Goal: Task Accomplishment & Management: Manage account settings

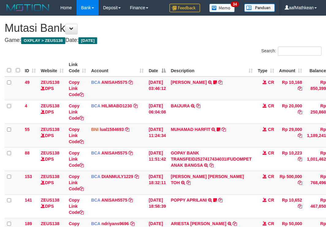
scroll to position [124, 43]
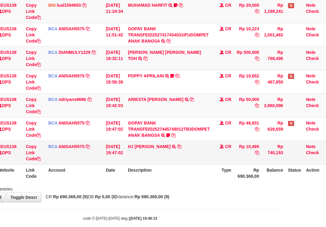
drag, startPoint x: 229, startPoint y: 141, endPoint x: 241, endPoint y: 148, distance: 13.6
click at [230, 144] on tbody "49 ZEUS138 DPS Copy Link Code BCA ANISAH5575 DPS ANISAH mutasi_20251001_3827 | …" at bounding box center [145, 58] width 367 height 213
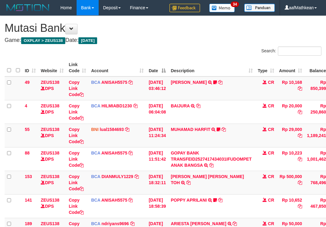
scroll to position [124, 43]
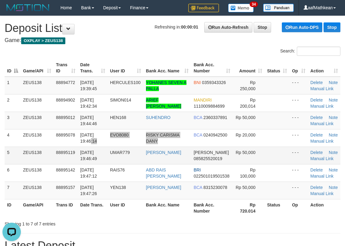
click at [188, 147] on tbody "1 ZEUS138 88894772 [DATE] 19:39:45 HERCULES100 YOHANES SEVEN A PALLA BNI 035934…" at bounding box center [173, 138] width 336 height 123
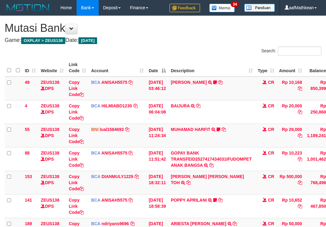
scroll to position [124, 43]
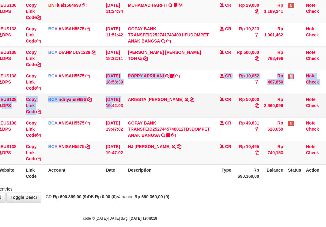
click at [123, 96] on tbody "49 ZEUS138 DPS Copy Link Code BCA ANISAH5575 DPS [PERSON_NAME] mutasi_20251001_…" at bounding box center [145, 58] width 367 height 213
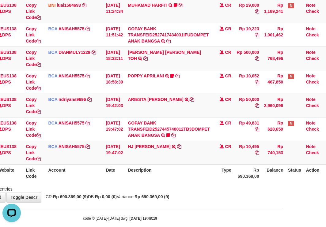
click at [161, 170] on table "ID Website Link Code Account Date Description Type Amount Balance Status Action…" at bounding box center [145, 58] width 367 height 247
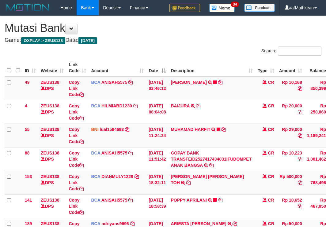
scroll to position [124, 43]
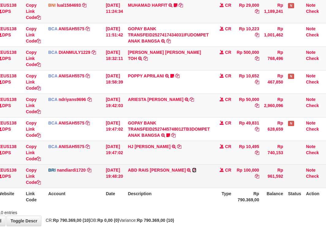
click at [179, 169] on td "ABD RAIS DG NG TRANSFER NBMB ABD RAIS DG NG TO NANDI ARDIANSYAH" at bounding box center [168, 177] width 87 height 24
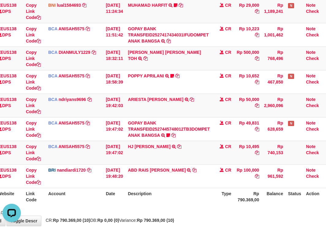
scroll to position [0, 0]
click at [192, 170] on icon at bounding box center [194, 170] width 4 height 4
drag, startPoint x: 81, startPoint y: 159, endPoint x: 116, endPoint y: 158, distance: 35.2
click at [86, 159] on td "BCA ANISAH5575 DPS ANISAH mutasi_20251001_3827 | 148 mutasi_20251001_3827 | 148" at bounding box center [75, 153] width 58 height 24
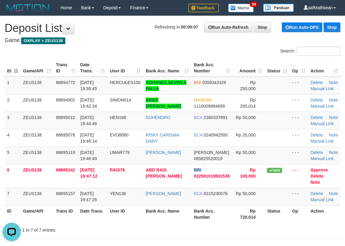
drag, startPoint x: 70, startPoint y: 71, endPoint x: 102, endPoint y: 61, distance: 33.2
click at [118, 56] on div "Search: ID Game/API Trans ID Date Trans. User ID Bank Acc. Name Bank Acc. Numbe…" at bounding box center [173, 140] width 336 height 186
drag, startPoint x: 130, startPoint y: 36, endPoint x: 135, endPoint y: 38, distance: 5.4
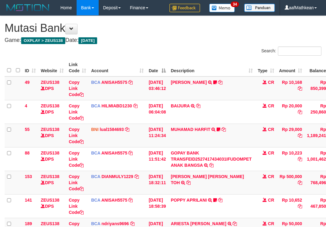
scroll to position [124, 43]
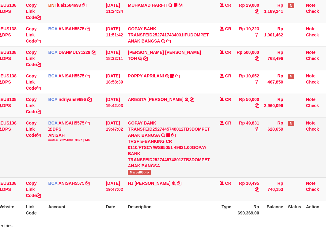
click at [137, 173] on span "Marvel85pro" at bounding box center [139, 172] width 23 height 5
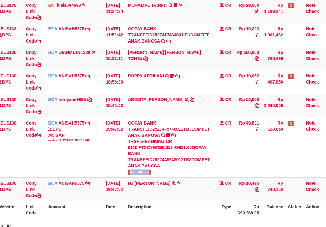
copy span "Marvel85pro"
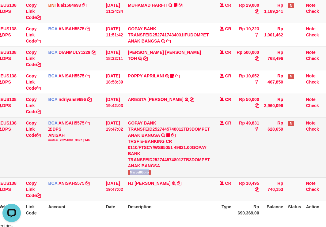
click at [159, 160] on div "TRSF E-BANKING CR 0110/FTSCY/WS95051 49831.00GOPAY BANK TRANSFEID2527445748012T…" at bounding box center [169, 153] width 82 height 31
drag, startPoint x: 132, startPoint y: 165, endPoint x: 197, endPoint y: 167, distance: 64.7
click at [136, 167] on div "TRSF E-BANKING CR 0110/FTSCY/WS95051 49831.00GOPAY BANK TRANSFEID2527445748012T…" at bounding box center [169, 153] width 82 height 31
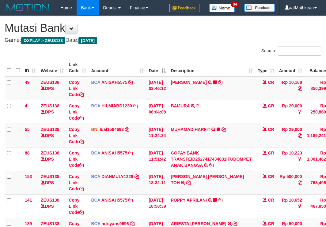
scroll to position [124, 43]
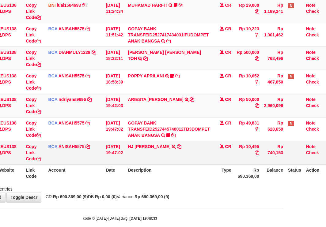
click at [194, 159] on td "HJ YUMI MUTIAH TRSF E-BANKING CR 0110/FTSCY/WS95031 10495.00HJ YUMI MUTIAH" at bounding box center [168, 153] width 87 height 24
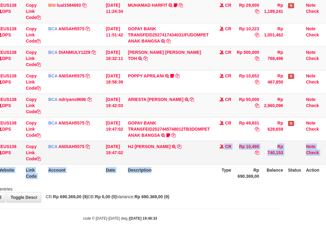
drag, startPoint x: 194, startPoint y: 161, endPoint x: 264, endPoint y: 152, distance: 70.7
click at [256, 155] on tr "148 ZEUS138 DPS Copy Link Code BCA ANISAH5575 DPS [PERSON_NAME] mutasi_20251001…" at bounding box center [145, 153] width 367 height 24
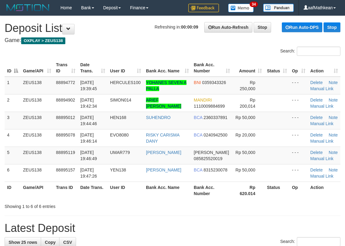
click at [116, 47] on div "Search:" at bounding box center [172, 52] width 345 height 11
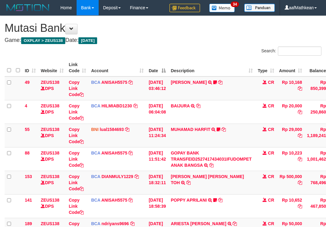
scroll to position [124, 43]
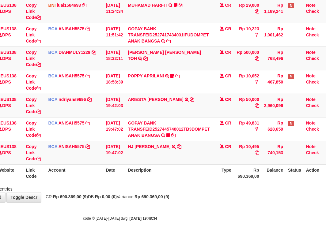
click at [192, 165] on th "Description" at bounding box center [168, 173] width 87 height 17
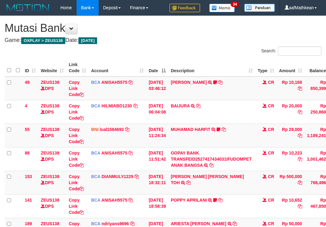
scroll to position [124, 43]
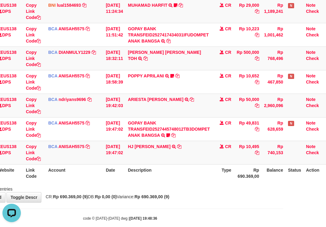
click at [237, 182] on div "ID Website Link Code Account Date Description Type Amount Balance Status Action…" at bounding box center [120, 58] width 326 height 251
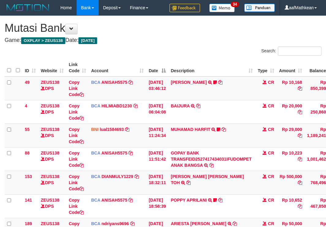
scroll to position [124, 43]
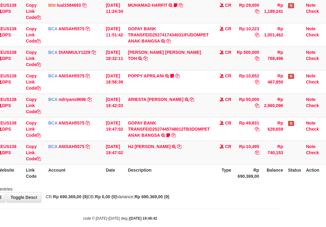
drag, startPoint x: 108, startPoint y: 206, endPoint x: 195, endPoint y: 212, distance: 87.2
click at [114, 208] on body "Toggle navigation Home Bank Account List Load By Website Group [OXPLAY] ZEUS138…" at bounding box center [120, 56] width 326 height 361
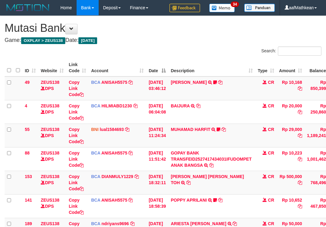
scroll to position [124, 43]
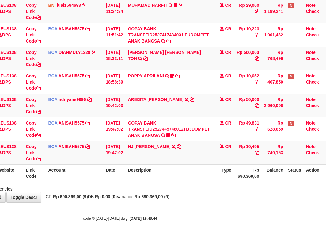
click at [135, 188] on div "Showing 1 to 9 of 9 entries" at bounding box center [120, 188] width 326 height 9
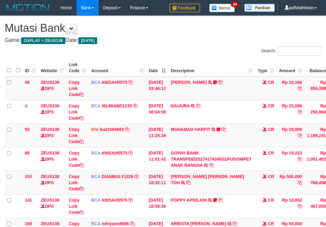
scroll to position [124, 43]
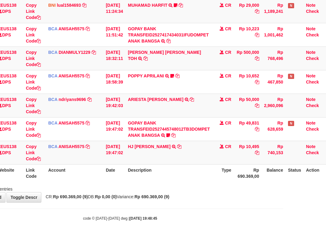
click at [141, 174] on th "Description" at bounding box center [168, 173] width 87 height 17
click at [165, 173] on th "Description" at bounding box center [168, 173] width 87 height 17
drag, startPoint x: 167, startPoint y: 173, endPoint x: 167, endPoint y: 183, distance: 9.5
click at [167, 174] on th "Description" at bounding box center [168, 173] width 87 height 17
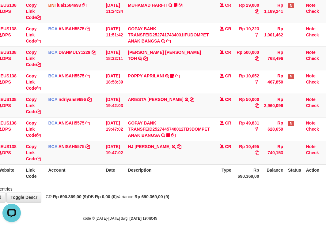
click at [173, 176] on th "Description" at bounding box center [168, 173] width 87 height 17
click at [174, 176] on th "Description" at bounding box center [168, 173] width 87 height 17
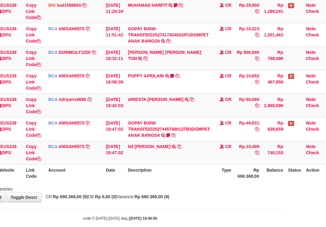
click at [185, 174] on th "Description" at bounding box center [168, 173] width 87 height 17
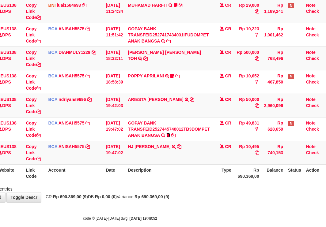
click at [170, 135] on icon at bounding box center [168, 135] width 4 height 4
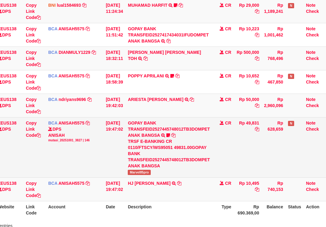
click at [146, 173] on span "Marvel85pro" at bounding box center [139, 172] width 23 height 5
copy span "Marvel85pro"
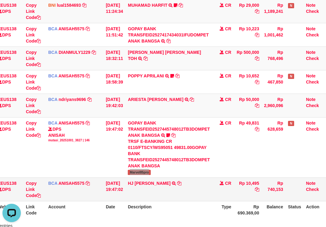
scroll to position [171, 43]
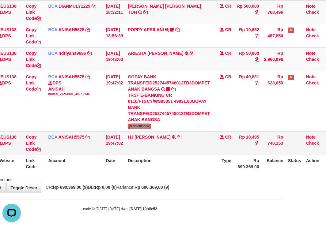
click at [208, 152] on td "HJ YUMI MUTIAH TRSF E-BANKING CR 0110/FTSCY/WS95031 10495.00HJ YUMI MUTIAH" at bounding box center [168, 143] width 87 height 24
click at [203, 154] on td "HJ YUMI MUTIAH TRSF E-BANKING CR 0110/FTSCY/WS95031 10495.00HJ YUMI MUTIAH" at bounding box center [168, 143] width 87 height 24
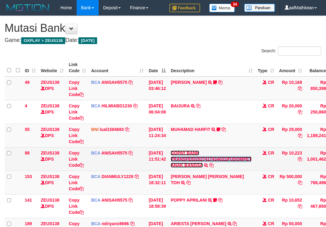
click at [171, 151] on link "GOPAY BANK TRANSFEID2527417434031IFUDOMPET ANAK BANGSA" at bounding box center [211, 159] width 81 height 17
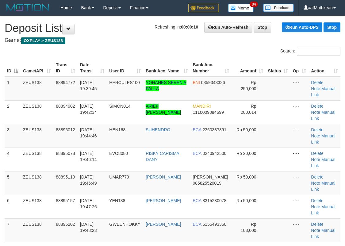
click at [140, 47] on div "Search:" at bounding box center [172, 52] width 345 height 11
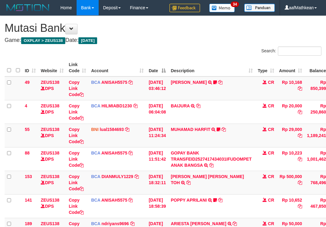
scroll to position [134, 0]
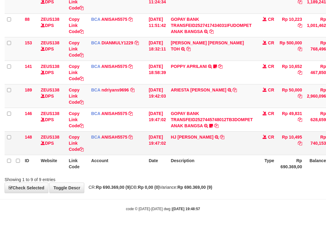
drag, startPoint x: 224, startPoint y: 152, endPoint x: 348, endPoint y: 196, distance: 131.6
click at [224, 153] on td "HJ YUMI MUTIAH TRSF E-BANKING CR 0110/FTSCY/WS95031 10495.00HJ YUMI MUTIAH" at bounding box center [211, 143] width 87 height 24
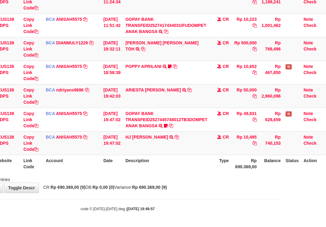
drag, startPoint x: 348, startPoint y: 196, endPoint x: 444, endPoint y: 220, distance: 98.5
click at [281, 220] on html "Toggle navigation Home Bank Account List Load By Website Group [OXPLAY] ZEUS138…" at bounding box center [118, 46] width 326 height 361
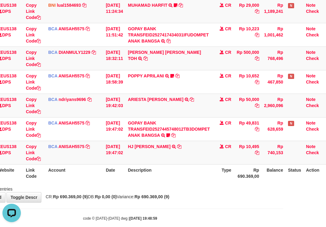
drag, startPoint x: 163, startPoint y: 174, endPoint x: 169, endPoint y: 179, distance: 7.8
click at [164, 175] on th "Description" at bounding box center [168, 173] width 87 height 17
drag, startPoint x: 169, startPoint y: 179, endPoint x: 177, endPoint y: 184, distance: 9.5
click at [173, 181] on th "Description" at bounding box center [168, 173] width 87 height 17
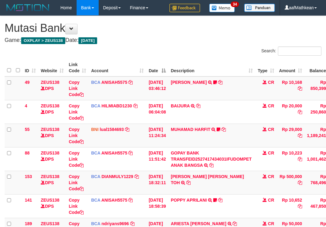
scroll to position [121, 40]
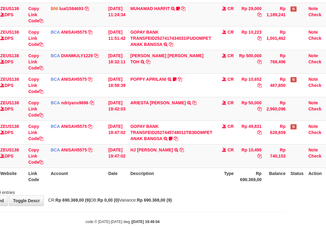
click at [189, 176] on th "Description" at bounding box center [171, 176] width 87 height 17
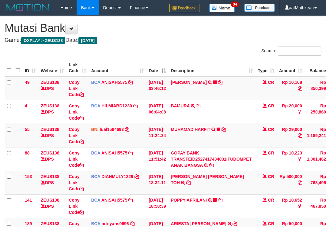
scroll to position [121, 40]
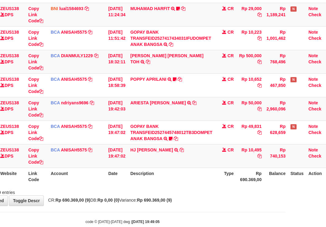
click at [201, 210] on body "Toggle navigation Home Bank Account List Load By Website Group [OXPLAY] ZEUS138…" at bounding box center [123, 59] width 326 height 361
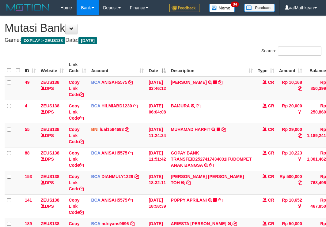
scroll to position [124, 43]
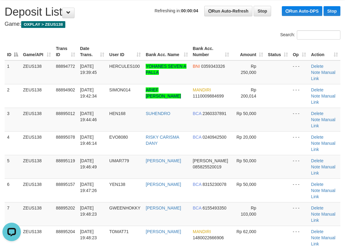
scroll to position [31, 0]
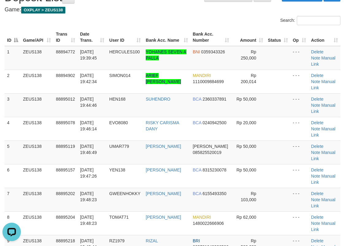
click at [135, 39] on th "User ID" at bounding box center [125, 36] width 36 height 17
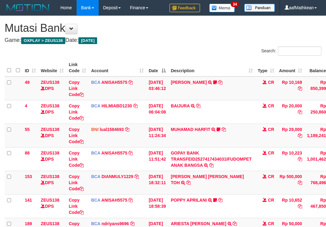
scroll to position [124, 43]
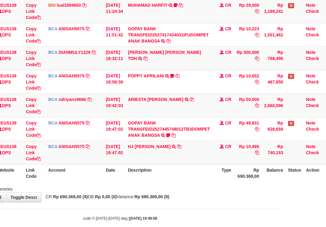
click at [188, 181] on th "Description" at bounding box center [168, 173] width 87 height 17
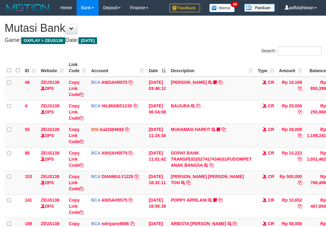
scroll to position [124, 43]
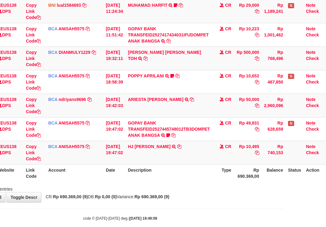
click at [177, 179] on th "Description" at bounding box center [168, 173] width 87 height 17
click at [180, 180] on th "Description" at bounding box center [168, 173] width 87 height 17
drag, startPoint x: 179, startPoint y: 179, endPoint x: 185, endPoint y: 180, distance: 6.2
click at [183, 180] on th "Description" at bounding box center [168, 173] width 87 height 17
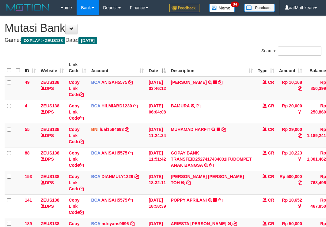
scroll to position [124, 43]
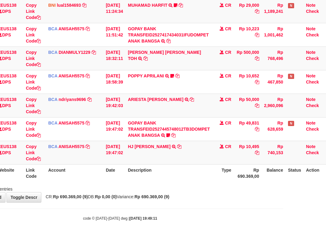
drag, startPoint x: 118, startPoint y: 192, endPoint x: 125, endPoint y: 196, distance: 7.9
click at [119, 193] on div "**********" at bounding box center [120, 47] width 326 height 311
drag, startPoint x: 125, startPoint y: 196, endPoint x: 135, endPoint y: 199, distance: 10.4
click at [129, 198] on span "CR: Rp 690.369,00 (9) DB: Rp 0,00 (0) Variance: Rp 690.369,00 (9)" at bounding box center [106, 197] width 127 height 5
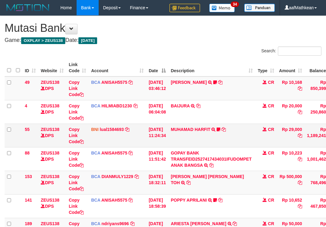
scroll to position [124, 43]
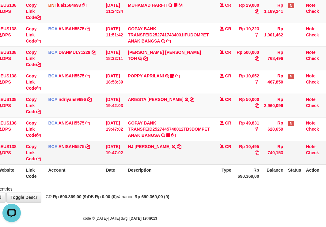
click at [180, 139] on td "GOPAY BANK TRANSFEID2527445748012TB3DOMPET ANAK BANGSA TRSF E-BANKING CR 0110/F…" at bounding box center [168, 129] width 87 height 24
click at [180, 143] on td "HJ YUMI MUTIAH TRSF E-BANKING CR 0110/FTSCY/WS95031 10495.00HJ YUMI MUTIAH" at bounding box center [168, 153] width 87 height 24
drag, startPoint x: 179, startPoint y: 145, endPoint x: 178, endPoint y: 161, distance: 15.7
click at [178, 160] on td "HJ YUMI MUTIAH TRSF E-BANKING CR 0110/FTSCY/WS95031 10495.00HJ YUMI MUTIAH" at bounding box center [168, 153] width 87 height 24
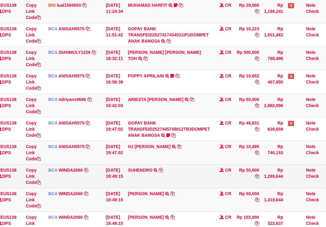
click at [184, 168] on td "SUHENDRO TRSF E-BANKING CR 10/01 ZRT51 SUHENDRO" at bounding box center [168, 177] width 87 height 24
click at [185, 168] on td "SUHENDRO TRSF E-BANKING CR 10/01 ZRT51 SUHENDRO" at bounding box center [168, 177] width 87 height 24
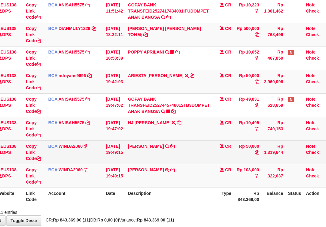
scroll to position [181, 43]
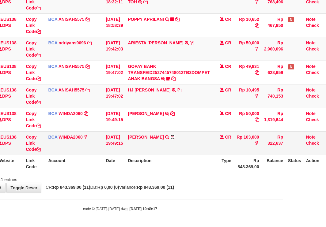
click at [175, 137] on icon at bounding box center [172, 137] width 4 height 4
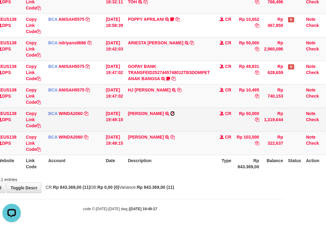
click at [175, 114] on icon at bounding box center [172, 114] width 4 height 4
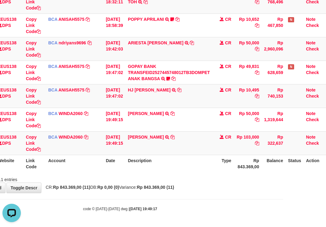
drag, startPoint x: 101, startPoint y: 169, endPoint x: 106, endPoint y: 173, distance: 7.0
click at [106, 173] on div "ID Website Link Code Account Date Description Type Amount Balance Status Action…" at bounding box center [120, 25] width 326 height 298
click at [119, 178] on div "Showing 1 to 11 of 11 entries" at bounding box center [120, 178] width 326 height 9
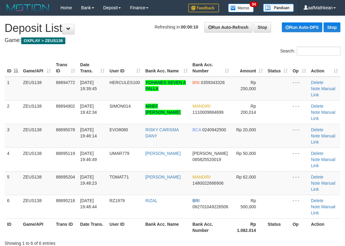
click at [111, 62] on div "Search: ID Game/API Trans ID Date Trans. User ID Bank Acc. Name Bank Acc. Numbe…" at bounding box center [173, 146] width 336 height 199
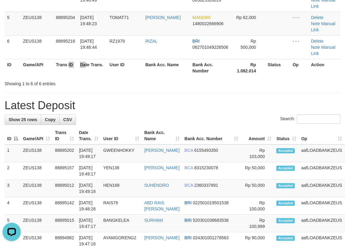
click at [85, 59] on tr "ID Game/API Trans ID Date Trans. User ID Bank Acc. Name Bank Acc. Number Rp 1.0…" at bounding box center [173, 67] width 336 height 17
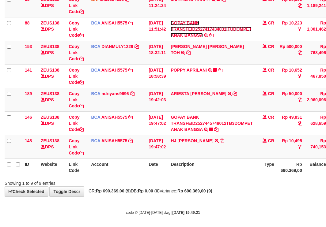
scroll to position [134, 0]
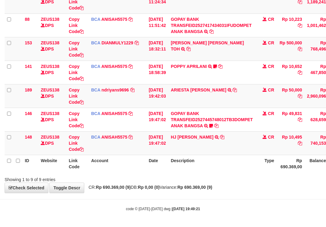
click at [214, 164] on th "Description" at bounding box center [211, 163] width 87 height 17
drag, startPoint x: 212, startPoint y: 165, endPoint x: 330, endPoint y: 199, distance: 122.9
click at [281, 187] on div "**********" at bounding box center [163, 37] width 326 height 311
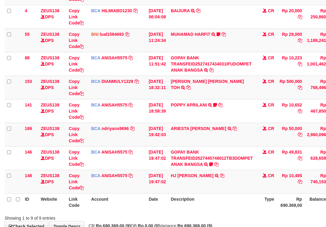
click at [167, 196] on th "Date" at bounding box center [157, 202] width 22 height 17
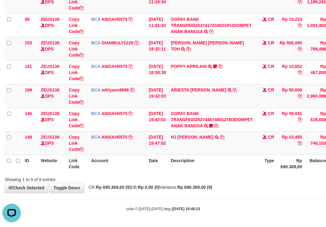
click at [227, 177] on div "Showing 1 to 9 of 9 entries" at bounding box center [163, 178] width 326 height 9
drag, startPoint x: 119, startPoint y: 161, endPoint x: 125, endPoint y: 162, distance: 5.9
click at [119, 161] on th "Account" at bounding box center [118, 163] width 58 height 17
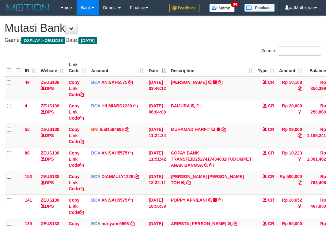
scroll to position [95, 0]
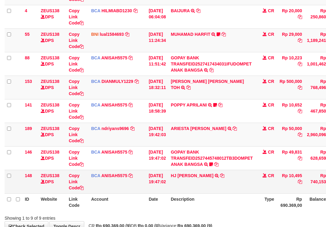
drag, startPoint x: 0, startPoint y: 0, endPoint x: 198, endPoint y: 173, distance: 262.8
click at [198, 172] on td "HJ YUMI MUTIAH TRSF E-BANKING CR 0110/FTSCY/WS95031 10495.00HJ YUMI MUTIAH" at bounding box center [211, 182] width 87 height 24
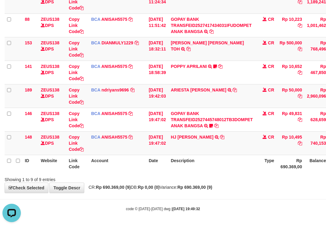
click at [168, 163] on th "Date" at bounding box center [157, 163] width 22 height 17
click at [178, 167] on th "Description" at bounding box center [211, 163] width 87 height 17
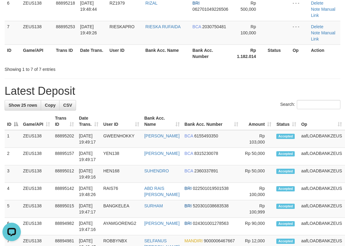
click at [102, 49] on div "**********" at bounding box center [172, 213] width 345 height 789
click at [135, 85] on h1 "Latest Deposit" at bounding box center [173, 91] width 336 height 12
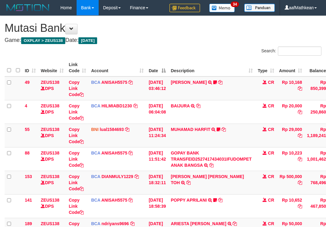
scroll to position [95, 0]
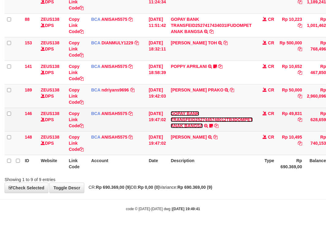
click at [199, 126] on link "GOPAY BANK TRANSFEID2527445748012TB3DOMPET ANAK BANGSA" at bounding box center [212, 119] width 82 height 17
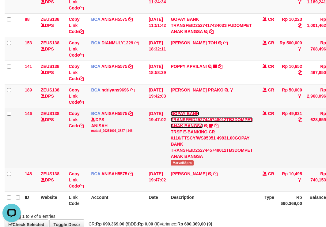
scroll to position [0, 0]
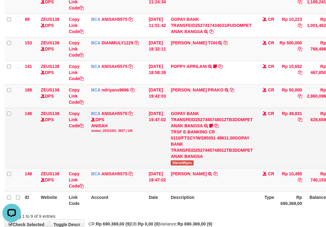
click at [190, 163] on span "Marvel85pro" at bounding box center [182, 163] width 23 height 5
click at [180, 165] on span "Marvel85pro" at bounding box center [182, 163] width 23 height 5
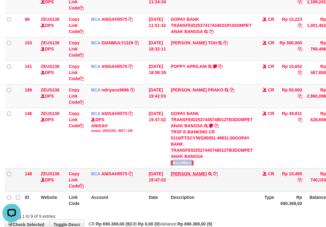
click at [164, 157] on tr "146 ZEUS138 DPS Copy Link Code BCA ANISAH5575 DPS ANISAH mutasi_20251001_3827 |…" at bounding box center [188, 138] width 367 height 60
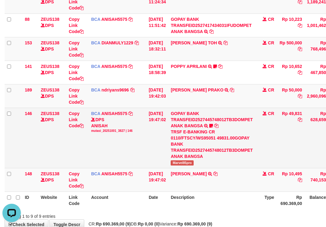
drag, startPoint x: 179, startPoint y: 164, endPoint x: 196, endPoint y: 161, distance: 17.4
click at [181, 165] on span "Marvel85pro" at bounding box center [182, 163] width 23 height 5
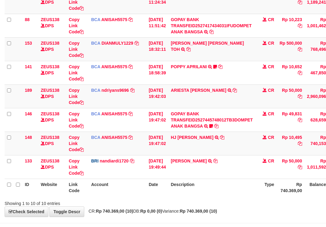
scroll to position [134, 0]
drag, startPoint x: 190, startPoint y: 184, endPoint x: 192, endPoint y: 187, distance: 3.9
click at [190, 185] on th "Description" at bounding box center [211, 187] width 87 height 17
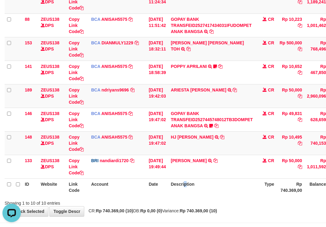
scroll to position [0, 0]
click at [203, 189] on th "Description" at bounding box center [211, 187] width 87 height 17
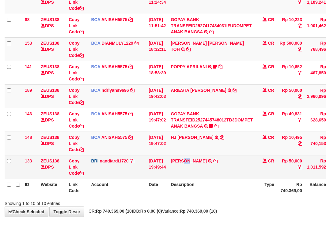
scroll to position [134, 0]
drag, startPoint x: 188, startPoint y: 156, endPoint x: 206, endPoint y: 162, distance: 19.1
click at [206, 162] on td "[PERSON_NAME] TRANSFER NBMB [PERSON_NAME] TO NANDI ARDIANSYAH" at bounding box center [211, 167] width 87 height 24
copy td "[PERSON_NAME]"
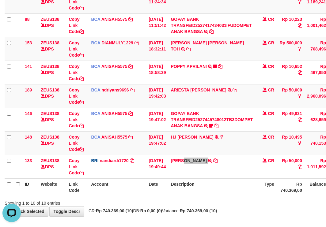
scroll to position [0, 0]
click at [125, 153] on td "BCA ANISAH5575 DPS [PERSON_NAME] mutasi_20251001_3827 | 148 mutasi_20251001_382…" at bounding box center [118, 143] width 58 height 24
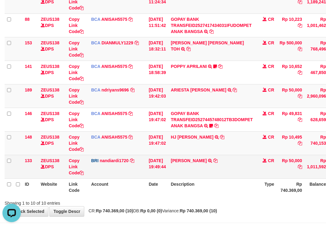
click at [241, 160] on td "DANA UMAR TRANSFER NBMB DANA UMAR TO NANDI ARDIANSYAH" at bounding box center [211, 167] width 87 height 24
click at [240, 164] on td "DANA UMAR TRANSFER NBMB DANA UMAR TO NANDI ARDIANSYAH" at bounding box center [211, 167] width 87 height 24
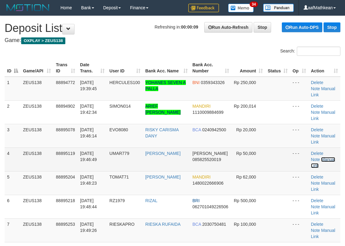
click at [318, 157] on link "Manual Link" at bounding box center [323, 162] width 24 height 11
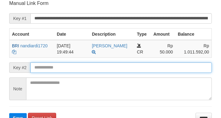
click at [9, 113] on button "Save" at bounding box center [17, 118] width 17 height 10
click at [109, 64] on input "text" at bounding box center [120, 67] width 181 height 10
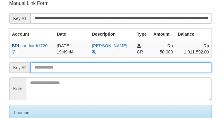
click at [113, 64] on input "text" at bounding box center [120, 67] width 181 height 10
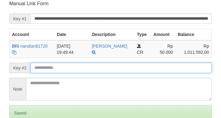
click at [115, 66] on input "text" at bounding box center [120, 68] width 181 height 10
click at [117, 67] on input "text" at bounding box center [120, 68] width 181 height 10
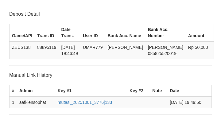
scroll to position [120, 0]
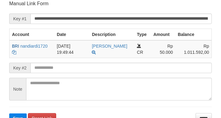
click at [9, 113] on button "Save" at bounding box center [17, 118] width 17 height 10
click at [117, 68] on input "text" at bounding box center [120, 68] width 181 height 10
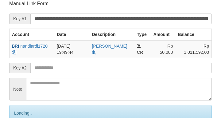
drag, startPoint x: 116, startPoint y: 67, endPoint x: 109, endPoint y: 67, distance: 7.1
click at [116, 67] on input "text" at bounding box center [120, 68] width 181 height 10
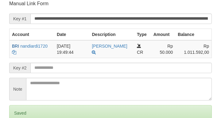
click at [105, 66] on input "text" at bounding box center [120, 68] width 181 height 10
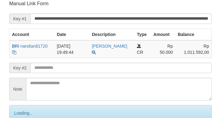
click at [108, 66] on input "text" at bounding box center [120, 68] width 181 height 10
click at [113, 69] on input "text" at bounding box center [120, 68] width 181 height 10
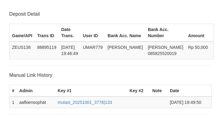
scroll to position [120, 0]
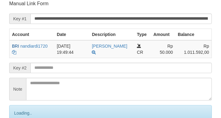
drag, startPoint x: 0, startPoint y: 0, endPoint x: 112, endPoint y: 66, distance: 129.7
click at [112, 66] on input "text" at bounding box center [120, 68] width 181 height 10
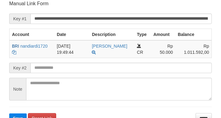
click at [9, 113] on button "Save" at bounding box center [17, 118] width 17 height 10
drag, startPoint x: 98, startPoint y: 64, endPoint x: 89, endPoint y: 65, distance: 9.5
click at [98, 64] on input "text" at bounding box center [120, 68] width 181 height 10
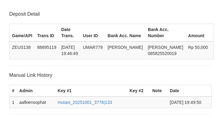
scroll to position [120, 0]
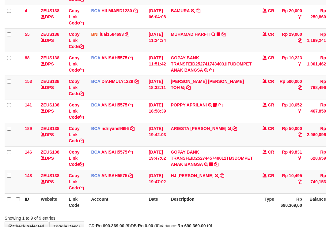
scroll to position [134, 0]
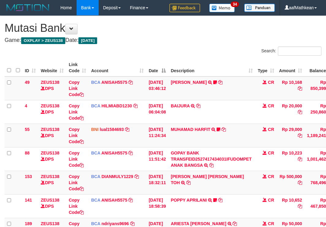
scroll to position [95, 0]
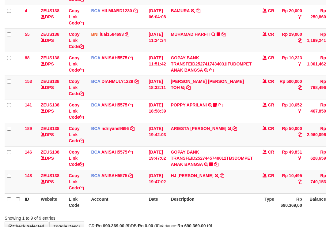
scroll to position [134, 0]
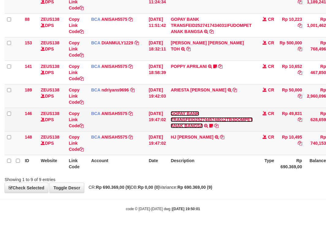
click at [191, 124] on link "GOPAY BANK TRANSFEID2527445748012TB3DOMPET ANAK BANGSA" at bounding box center [212, 119] width 82 height 17
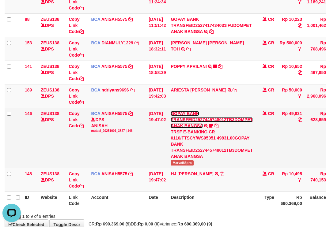
scroll to position [0, 0]
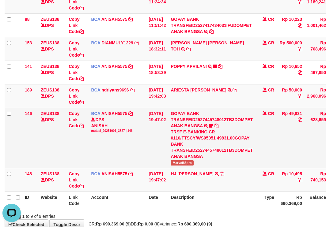
click at [187, 165] on span "Marvel85pro" at bounding box center [182, 163] width 23 height 5
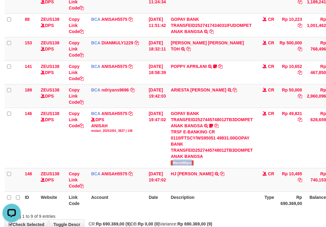
copy span "Marvel85pro"
click at [101, 172] on link "ANISAH5575" at bounding box center [114, 174] width 26 height 5
drag, startPoint x: 128, startPoint y: 190, endPoint x: 138, endPoint y: 189, distance: 9.2
click at [130, 190] on td "BCA ANISAH5575 DPS ANISAH mutasi_20251001_3827 | 148 mutasi_20251001_3827 | 148" at bounding box center [118, 180] width 58 height 24
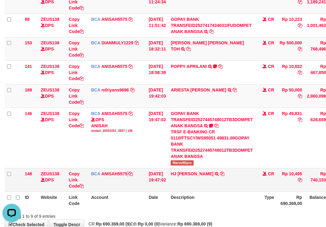
click at [144, 187] on td "BCA ANISAH5575 DPS ANISAH mutasi_20251001_3827 | 148 mutasi_20251001_3827 | 148" at bounding box center [118, 180] width 58 height 24
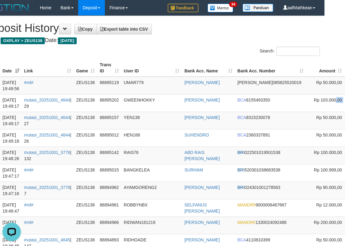
drag, startPoint x: 339, startPoint y: 101, endPoint x: 190, endPoint y: 68, distance: 152.9
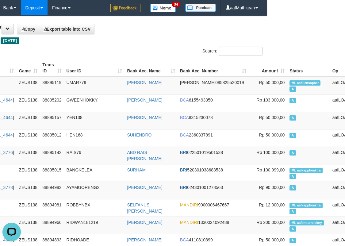
click at [289, 59] on th "Status" at bounding box center [308, 67] width 43 height 17
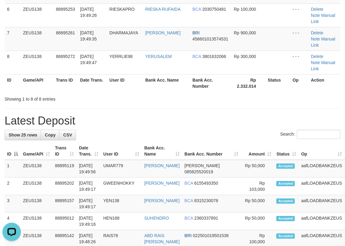
scroll to position [191, 0]
click at [205, 93] on div "Showing 1 to 8 of 8 entries" at bounding box center [172, 97] width 345 height 9
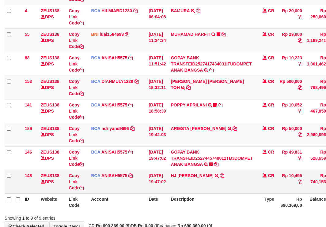
scroll to position [134, 0]
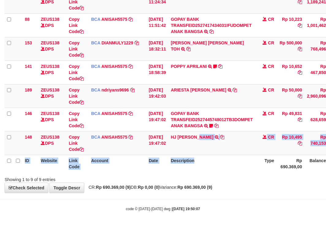
drag, startPoint x: 202, startPoint y: 150, endPoint x: 216, endPoint y: 158, distance: 16.3
click at [215, 157] on table "ID Website Link Code Account Date Description Type Amount Balance Status Action…" at bounding box center [188, 48] width 367 height 247
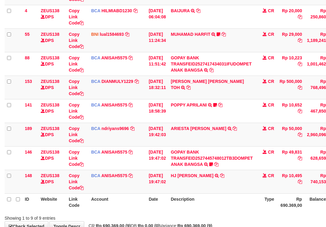
click at [229, 161] on td "GOPAY BANK TRANSFEID2527445748012TB3DOMPET ANAK BANGSA TRSF E-BANKING CR 0110/F…" at bounding box center [211, 158] width 87 height 24
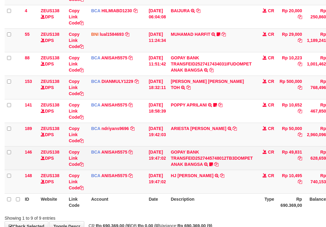
scroll to position [134, 0]
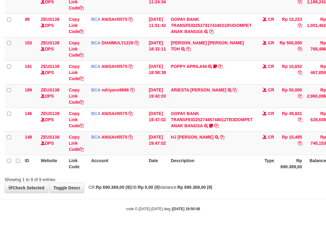
click at [229, 161] on th "Description" at bounding box center [211, 163] width 87 height 17
click at [230, 167] on th "Description" at bounding box center [211, 163] width 87 height 17
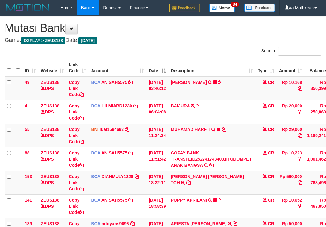
scroll to position [95, 0]
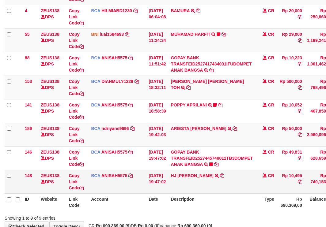
click at [228, 168] on td "GOPAY BANK TRANSFEID2527445748012TB3DOMPET ANAK BANGSA TRSF E-BANKING CR 0110/F…" at bounding box center [211, 158] width 87 height 24
click at [231, 175] on td "HJ YUMI MUTIAH TRSF E-BANKING CR 0110/FTSCY/WS95031 10495.00HJ YUMI MUTIAH" at bounding box center [211, 182] width 87 height 24
drag, startPoint x: 242, startPoint y: 183, endPoint x: 236, endPoint y: 192, distance: 11.1
click at [244, 191] on td "HJ YUMI MUTIAH TRSF E-BANKING CR 0110/FTSCY/WS95031 10495.00HJ YUMI MUTIAH" at bounding box center [211, 182] width 87 height 24
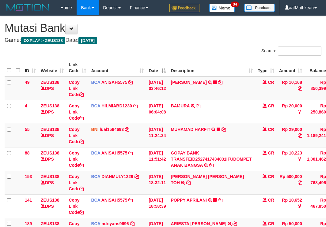
scroll to position [95, 0]
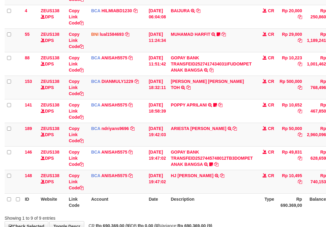
click at [175, 193] on body "Toggle navigation Home Bank Account List Load By Website Group [OXPLAY] ZEUS138…" at bounding box center [163, 85] width 326 height 361
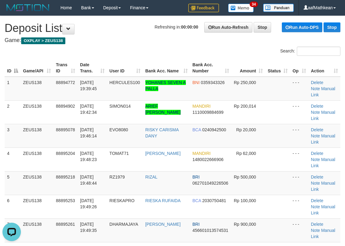
drag, startPoint x: 132, startPoint y: 44, endPoint x: 123, endPoint y: 50, distance: 9.9
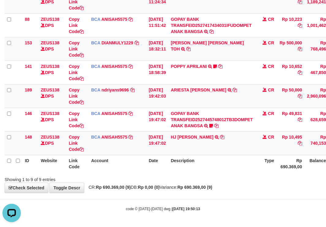
drag, startPoint x: 168, startPoint y: 171, endPoint x: 330, endPoint y: 204, distance: 164.8
click at [168, 172] on th "Date" at bounding box center [157, 163] width 22 height 17
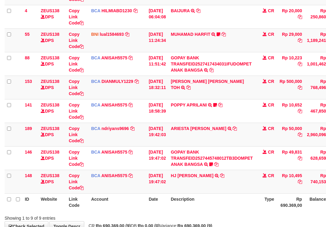
drag, startPoint x: 128, startPoint y: 184, endPoint x: 161, endPoint y: 195, distance: 35.3
click at [129, 186] on td "BCA ANISAH5575 DPS [PERSON_NAME] mutasi_20251001_3827 | 148 mutasi_20251001_382…" at bounding box center [118, 182] width 58 height 24
drag, startPoint x: 167, startPoint y: 194, endPoint x: 182, endPoint y: 191, distance: 15.2
click at [167, 194] on th "Date" at bounding box center [157, 202] width 22 height 17
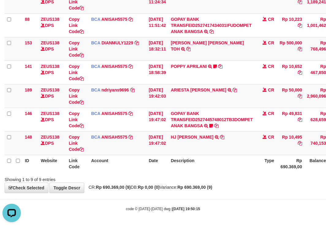
click at [190, 195] on body "Toggle navigation Home Bank Account List Load By Website Group [OXPLAY] ZEUS138…" at bounding box center [163, 46] width 326 height 361
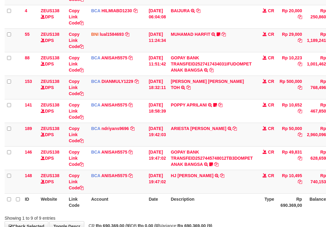
scroll to position [134, 0]
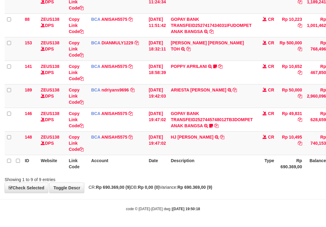
click at [201, 191] on div "**********" at bounding box center [163, 37] width 326 height 311
click at [119, 181] on div "Showing 1 to 9 of 9 entries" at bounding box center [68, 178] width 127 height 9
drag, startPoint x: 136, startPoint y: 190, endPoint x: 152, endPoint y: 190, distance: 16.2
click at [145, 193] on div "**********" at bounding box center [163, 37] width 326 height 311
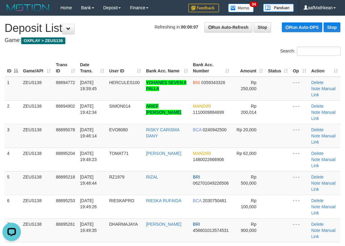
click at [61, 56] on div "Search:" at bounding box center [172, 52] width 345 height 11
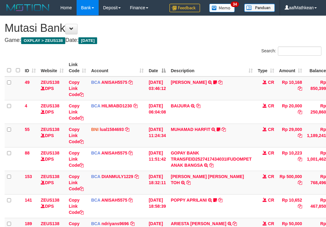
scroll to position [95, 0]
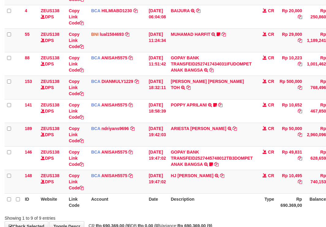
click at [160, 184] on td "[DATE] 19:47:02" at bounding box center [157, 182] width 22 height 24
click at [252, 190] on td "HJ YUMI MUTIAH TRSF E-BANKING CR 0110/FTSCY/WS95031 10495.00HJ YUMI MUTIAH" at bounding box center [211, 182] width 87 height 24
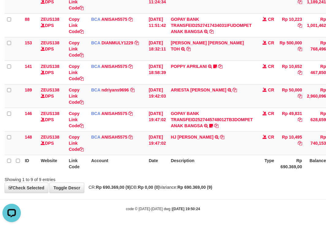
click at [151, 161] on tr "ID Website Link Code Account Date Description Type Rp 690.369,00 Balance Status…" at bounding box center [188, 163] width 367 height 17
click at [162, 158] on th "Date" at bounding box center [157, 163] width 22 height 17
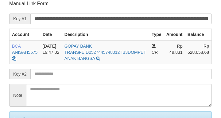
click at [143, 68] on form "**********" at bounding box center [110, 74] width 202 height 149
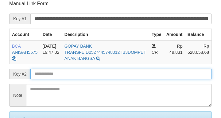
click at [143, 69] on input "text" at bounding box center [120, 74] width 181 height 10
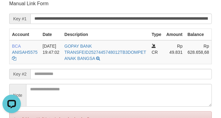
scroll to position [0, 0]
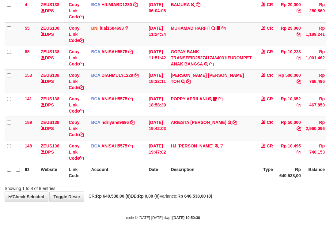
click at [190, 180] on th "Description" at bounding box center [211, 172] width 86 height 17
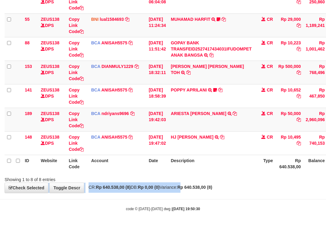
drag, startPoint x: 199, startPoint y: 185, endPoint x: 228, endPoint y: 159, distance: 38.9
click at [208, 180] on div "**********" at bounding box center [163, 49] width 326 height 287
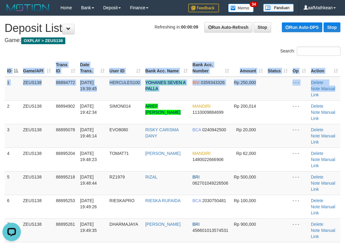
drag, startPoint x: 323, startPoint y: 93, endPoint x: 391, endPoint y: 81, distance: 68.5
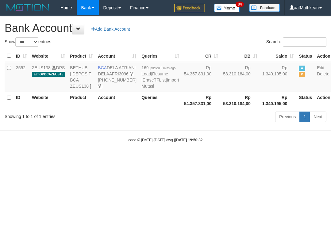
select select "***"
drag, startPoint x: 65, startPoint y: 137, endPoint x: 67, endPoint y: 140, distance: 4.0
click at [65, 119] on div "Showing 1 to 1 of 1 entries" at bounding box center [69, 115] width 129 height 9
drag, startPoint x: 67, startPoint y: 140, endPoint x: 91, endPoint y: 150, distance: 25.5
click at [78, 152] on body "Toggle navigation Home Bank Account List Load By Website Group [OXPLAY] ZEUS138…" at bounding box center [165, 79] width 331 height 158
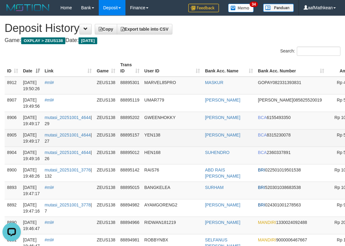
scroll to position [0, 78]
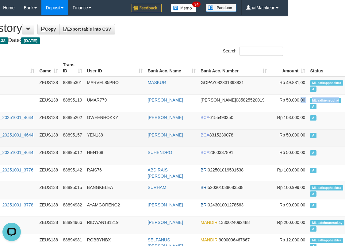
drag, startPoint x: 341, startPoint y: 97, endPoint x: 2, endPoint y: 130, distance: 339.9
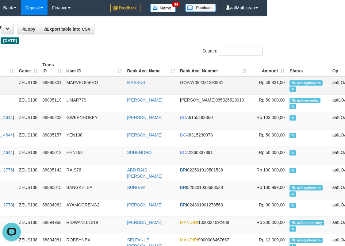
click at [287, 78] on td "ML aafkappheaktra A" at bounding box center [308, 86] width 43 height 18
copy td "aafkappheaktra"
drag, startPoint x: 67, startPoint y: 40, endPoint x: 60, endPoint y: 0, distance: 41.1
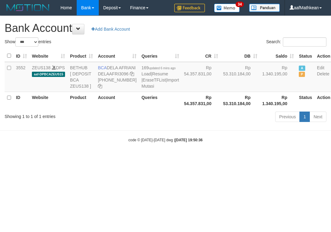
select select "***"
click at [201, 142] on small "code © [DATE]-[DATE] dwg | [DATE] 19:50:36" at bounding box center [165, 140] width 74 height 4
drag, startPoint x: 167, startPoint y: 120, endPoint x: 147, endPoint y: 105, distance: 24.7
click at [181, 109] on th "Rp 54.357.831,00" at bounding box center [200, 100] width 39 height 17
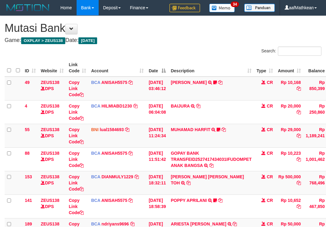
scroll to position [72, 0]
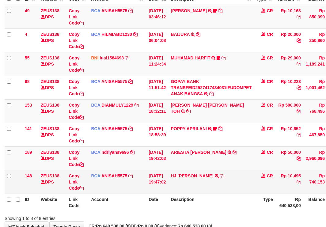
click at [228, 174] on td "HJ YUMI MUTIAH TRSF E-BANKING CR 0110/FTSCY/WS95031 10495.00HJ YUMI MUTIAH" at bounding box center [211, 182] width 86 height 24
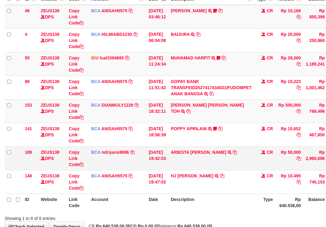
click at [233, 158] on td "ARIESTA [PERSON_NAME] TRSF E-BANKING CR 10/01 ZP6P1 ARIESTA [PERSON_NAME]" at bounding box center [211, 158] width 86 height 24
click at [235, 160] on td "ARIESTA [PERSON_NAME] TRSF E-BANKING CR 10/01 ZP6P1 ARIESTA [PERSON_NAME]" at bounding box center [211, 158] width 86 height 24
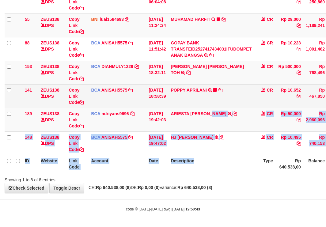
drag, startPoint x: 235, startPoint y: 160, endPoint x: 213, endPoint y: 94, distance: 69.0
click at [215, 100] on table "ID Website Link Code Account Date Description Type Amount Balance Status Action…" at bounding box center [188, 61] width 366 height 224
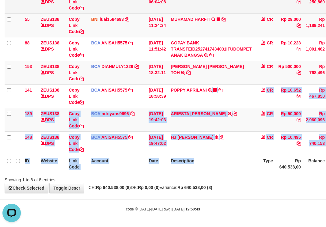
scroll to position [0, 0]
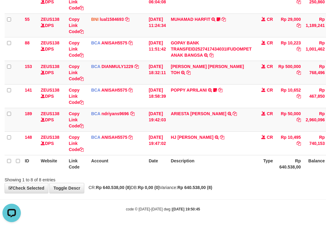
scroll to position [110, 0]
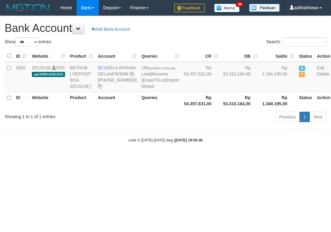
select select "***"
copy td "DELA AFRIAN"
drag, startPoint x: 108, startPoint y: 69, endPoint x: 114, endPoint y: 73, distance: 7.3
click at [114, 73] on td "BCA DELA AFRIANI DELAAFRI3096 869-245-8639" at bounding box center [117, 77] width 44 height 30
click at [113, 158] on body "Toggle navigation Home Bank Account List Load By Website Group [OXPLAY] ZEUS138…" at bounding box center [165, 79] width 331 height 158
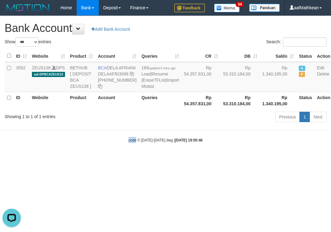
drag, startPoint x: 229, startPoint y: 144, endPoint x: 232, endPoint y: 152, distance: 8.2
click at [227, 147] on body "Toggle navigation Home Bank Account List Load By Website Group [OXPLAY] ZEUS138…" at bounding box center [165, 79] width 331 height 158
select select "***"
drag, startPoint x: 220, startPoint y: 173, endPoint x: 327, endPoint y: 175, distance: 107.3
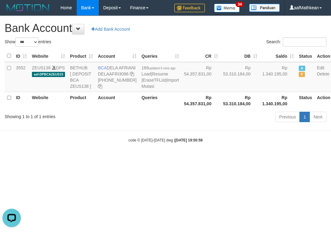
click at [241, 158] on body "Toggle navigation Home Bank Account List Load By Website Group [OXPLAY] ZEUS138…" at bounding box center [165, 79] width 331 height 158
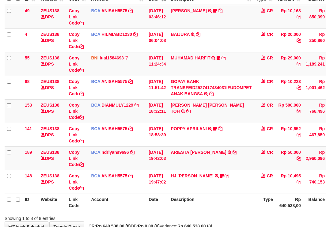
click at [246, 195] on th "Description" at bounding box center [211, 202] width 86 height 17
drag, startPoint x: 207, startPoint y: 192, endPoint x: 204, endPoint y: 191, distance: 3.7
click at [206, 192] on div "**********" at bounding box center [163, 87] width 326 height 287
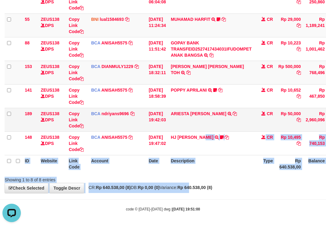
click at [193, 125] on td "ARIESTA HERU PRAKO TRSF E-BANKING CR 10/01 ZP6P1 ARIESTA HERU PRAKO" at bounding box center [211, 120] width 86 height 24
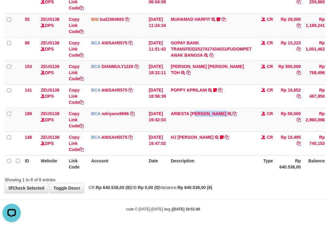
drag, startPoint x: 217, startPoint y: 128, endPoint x: 328, endPoint y: 106, distance: 112.8
click at [286, 114] on tr "189 ZEUS138 DPS Copy Link Code BCA ndriyans9696 DPS ANDRIYANSYAH mutasi_2025100…" at bounding box center [188, 120] width 366 height 24
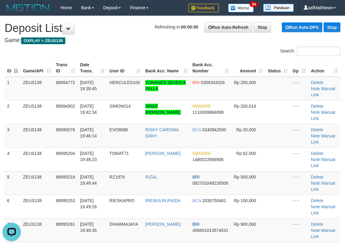
drag, startPoint x: 155, startPoint y: 50, endPoint x: 157, endPoint y: 53, distance: 3.7
click at [155, 50] on div "Search:" at bounding box center [172, 52] width 345 height 11
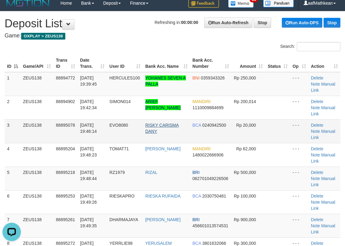
scroll to position [19, 0]
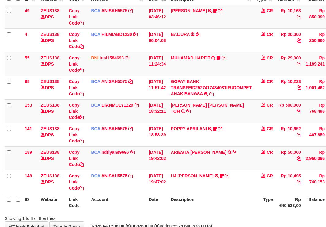
scroll to position [110, 0]
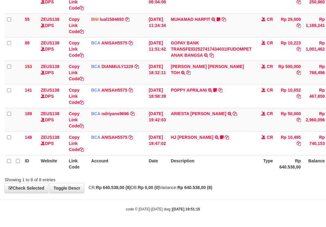
click at [229, 194] on body "Toggle navigation Home Bank Account List Load By Website Group [OXPLAY] ZEUS138…" at bounding box center [163, 59] width 326 height 338
drag, startPoint x: 229, startPoint y: 194, endPoint x: 210, endPoint y: 172, distance: 29.3
click at [228, 192] on body "Toggle navigation Home Bank Account List Load By Website Group [OXPLAY] ZEUS138…" at bounding box center [163, 59] width 326 height 338
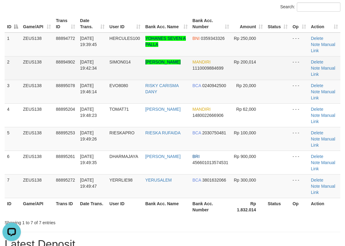
click at [145, 60] on tr "2 ZEUS138 88894902 01/10/2025 19:42:34 SIMON014 ARIEF MUSTIKA SURYA MANDIRI 111…" at bounding box center [173, 68] width 336 height 24
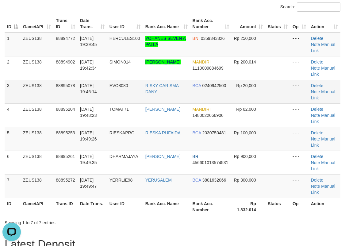
click at [103, 56] on td "01/10/2025 19:42:34" at bounding box center [92, 68] width 29 height 24
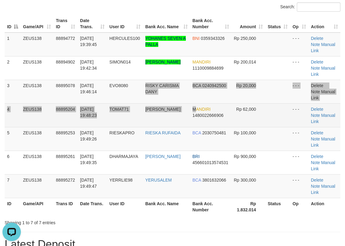
drag, startPoint x: 191, startPoint y: 87, endPoint x: 196, endPoint y: 92, distance: 6.5
click at [196, 92] on tbody "1 ZEUS138 88894772 01/10/2025 19:39:45 HERCULES100 YOHANES SEVEN A PALLA BNI 03…" at bounding box center [173, 114] width 336 height 165
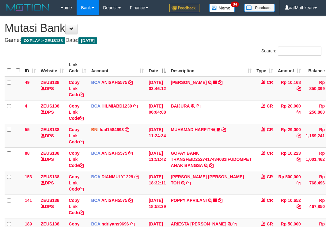
click at [192, 195] on td "POPPY APRILANI TRSF E-BANKING CR 0110/FTSCY/WS95271 10652.00POPPY APRILANI Taro…" at bounding box center [211, 207] width 86 height 24
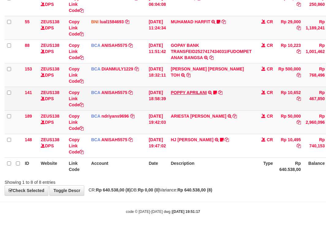
scroll to position [111, 0]
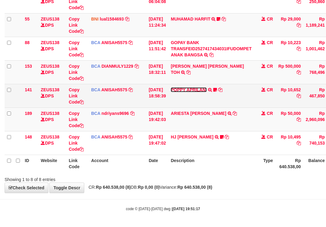
click at [199, 89] on link "POPPY APRILANI" at bounding box center [189, 89] width 36 height 5
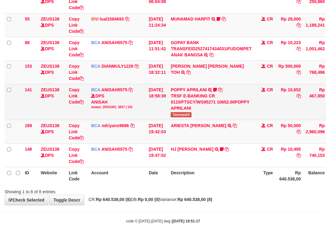
click at [182, 113] on span "Tarompa24" at bounding box center [181, 114] width 21 height 5
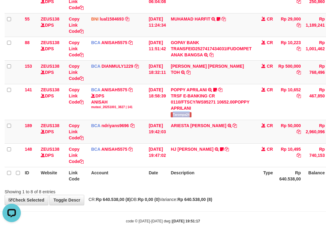
copy span "Tarompa24"
click at [209, 178] on th "Description" at bounding box center [211, 175] width 86 height 17
drag, startPoint x: 210, startPoint y: 178, endPoint x: 214, endPoint y: 183, distance: 6.9
click at [211, 180] on th "Description" at bounding box center [211, 175] width 86 height 17
click at [218, 183] on th "Description" at bounding box center [211, 175] width 86 height 17
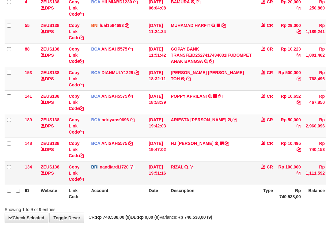
drag, startPoint x: 0, startPoint y: 0, endPoint x: 212, endPoint y: 178, distance: 276.8
click at [212, 178] on td "RIZAL TRANSFER NBMB RIZAL TO NANDI ARDIANSYAH" at bounding box center [211, 173] width 86 height 24
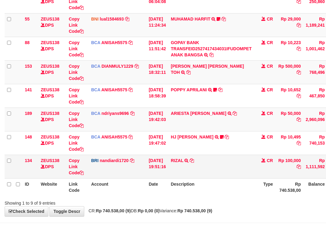
click at [196, 167] on td "RIZAL TRANSFER NBMB RIZAL TO NANDI ARDIANSYAH" at bounding box center [211, 167] width 86 height 24
click at [194, 161] on icon at bounding box center [192, 160] width 4 height 4
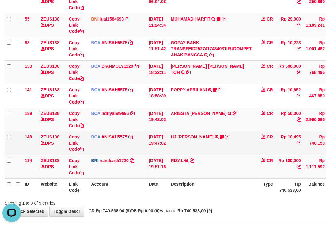
click at [109, 146] on td "BCA ANISAH5575 DPS ANISAH mutasi_20251001_3827 | 148 mutasi_20251001_3827 | 148" at bounding box center [118, 143] width 58 height 24
drag, startPoint x: 110, startPoint y: 148, endPoint x: 110, endPoint y: 153, distance: 5.2
click at [112, 151] on td "BCA ANISAH5575 DPS ANISAH mutasi_20251001_3827 | 148 mutasi_20251001_3827 | 148" at bounding box center [118, 143] width 58 height 24
drag, startPoint x: 121, startPoint y: 154, endPoint x: 126, endPoint y: 152, distance: 5.5
click at [123, 155] on tbody "49 ZEUS138 DPS Copy Link Code BCA ANISAH5575 DPS ANISAH mutasi_20251001_3827 | …" at bounding box center [188, 72] width 366 height 213
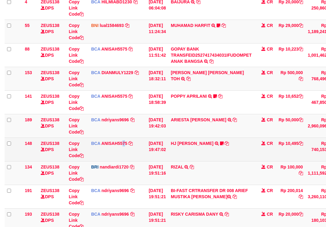
click at [169, 151] on tr "148 ZEUS138 DPS Copy Link Code BCA ANISAH5575 DPS [PERSON_NAME] mutasi_20251001…" at bounding box center [189, 150] width 368 height 24
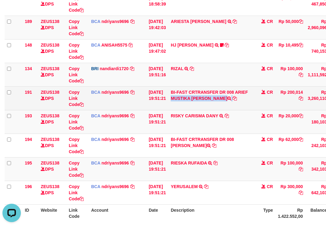
drag, startPoint x: 239, startPoint y: 92, endPoint x: 250, endPoint y: 100, distance: 13.6
click at [242, 100] on td "BI-FAST CRTRANSFER DR 008 ARIEF MUSTIKA SURY" at bounding box center [211, 98] width 86 height 24
copy td "ARIEF MUSTIKA SURY"
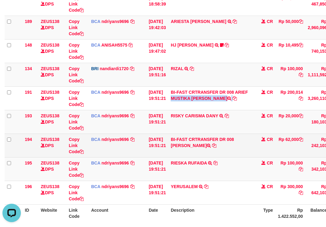
click at [196, 131] on td "RISKY CARISMA DANY TRSF E-BANKING CR 10/01 ZBL21 RISKY CARISMA DANY" at bounding box center [211, 122] width 86 height 24
drag, startPoint x: 180, startPoint y: 148, endPoint x: 228, endPoint y: 142, distance: 47.8
click at [204, 147] on td "BI-FAST CRTRANSFER DR 008 HENDRIK GULTOM" at bounding box center [211, 146] width 86 height 24
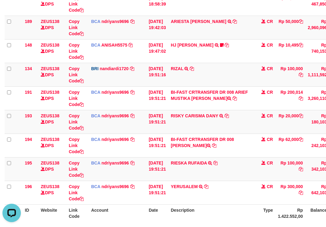
drag, startPoint x: 162, startPoint y: 197, endPoint x: 168, endPoint y: 207, distance: 11.1
click at [164, 203] on td "[DATE] 19:51:21" at bounding box center [157, 193] width 22 height 24
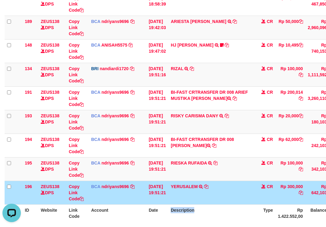
drag, startPoint x: 206, startPoint y: 208, endPoint x: 328, endPoint y: 162, distance: 131.1
click at [262, 188] on table "ID Website Link Code Account Date Description Type Amount Balance Status Action…" at bounding box center [189, 39] width 368 height 365
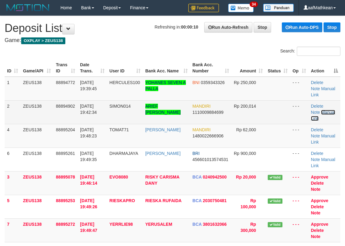
click at [326, 110] on link "Manual Link" at bounding box center [323, 115] width 24 height 11
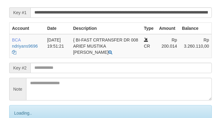
drag, startPoint x: 0, startPoint y: 0, endPoint x: 74, endPoint y: 74, distance: 104.4
click at [76, 73] on input "text" at bounding box center [120, 68] width 181 height 10
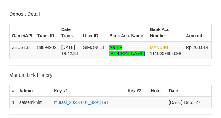
scroll to position [126, 0]
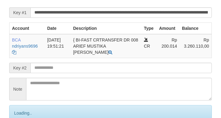
click at [57, 73] on input "text" at bounding box center [120, 68] width 181 height 10
click at [58, 73] on input "text" at bounding box center [120, 68] width 181 height 10
click at [59, 73] on input "text" at bounding box center [120, 68] width 181 height 10
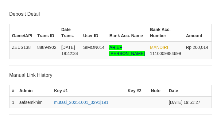
scroll to position [126, 0]
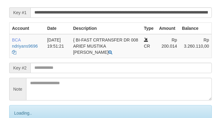
drag, startPoint x: 0, startPoint y: 0, endPoint x: 56, endPoint y: 73, distance: 91.8
click at [56, 73] on input "text" at bounding box center [120, 68] width 181 height 10
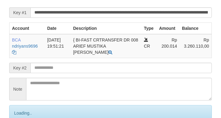
click at [57, 72] on input "text" at bounding box center [120, 68] width 181 height 10
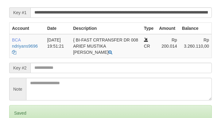
click at [59, 73] on input "text" at bounding box center [120, 68] width 181 height 10
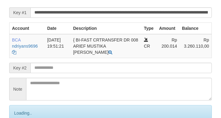
click at [59, 73] on input "text" at bounding box center [120, 68] width 181 height 10
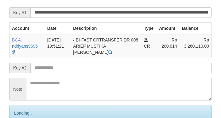
click at [58, 73] on input "text" at bounding box center [120, 68] width 181 height 10
drag, startPoint x: 59, startPoint y: 75, endPoint x: 43, endPoint y: 76, distance: 15.7
click at [58, 73] on input "text" at bounding box center [120, 68] width 181 height 10
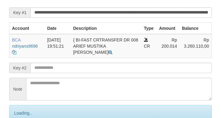
click at [51, 73] on input "text" at bounding box center [120, 68] width 181 height 10
click at [53, 73] on input "text" at bounding box center [120, 68] width 181 height 10
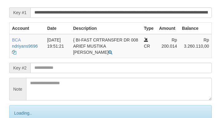
click at [53, 71] on input "text" at bounding box center [120, 68] width 181 height 10
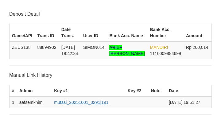
scroll to position [126, 0]
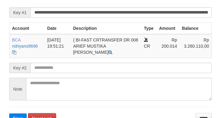
click at [30, 12] on form "**********" at bounding box center [110, 58] width 202 height 129
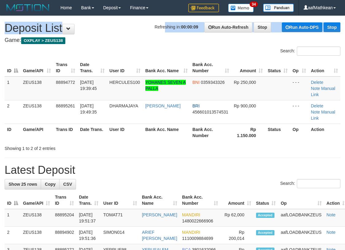
drag, startPoint x: 153, startPoint y: 30, endPoint x: 1, endPoint y: 83, distance: 161.4
click at [141, 34] on h1 "Refreshing in: 00:00:09 Run Auto-Refresh Stop Run Auto-DPS Stop Deposit List" at bounding box center [173, 28] width 336 height 12
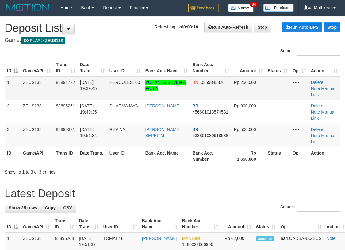
click at [157, 80] on table "ID Game/API Trans ID Date Trans. User ID Bank Acc. Name Bank Acc. Number Amount…" at bounding box center [173, 112] width 336 height 106
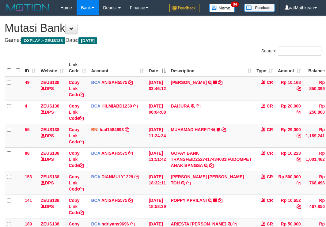
scroll to position [134, 0]
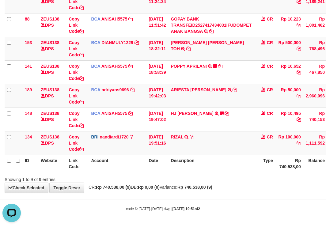
click at [195, 177] on div "Showing 1 to 9 of 9 entries" at bounding box center [163, 178] width 326 height 9
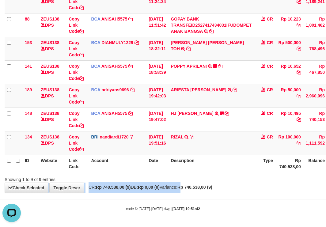
drag, startPoint x: 195, startPoint y: 183, endPoint x: 194, endPoint y: 187, distance: 4.6
click at [196, 184] on div "**********" at bounding box center [163, 37] width 326 height 311
click at [198, 186] on strong "Rp 740.538,00 (9)" at bounding box center [194, 187] width 35 height 5
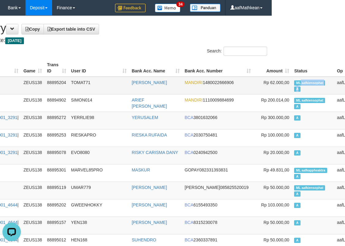
drag, startPoint x: 283, startPoint y: 86, endPoint x: 294, endPoint y: 87, distance: 11.4
click at [294, 87] on td "ML aafkiensophat A" at bounding box center [312, 86] width 43 height 18
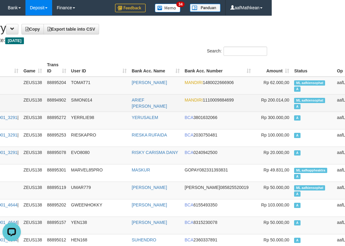
scroll to position [539, 73]
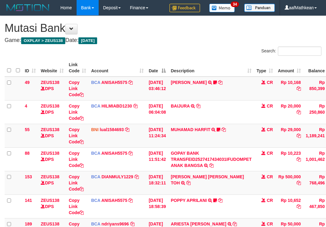
scroll to position [96, 0]
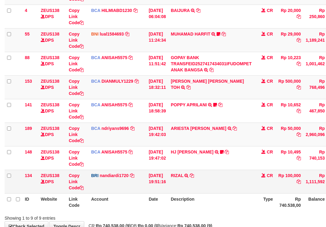
click at [203, 180] on td "RIZAL TRANSFER NBMB RIZAL TO NANDI ARDIANSYAH" at bounding box center [211, 182] width 86 height 24
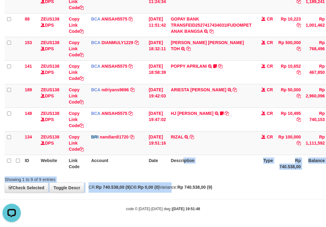
click at [178, 184] on div "**********" at bounding box center [163, 37] width 326 height 311
click at [227, 178] on div "Showing 1 to 9 of 9 entries" at bounding box center [163, 178] width 326 height 9
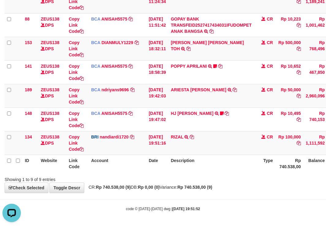
click at [102, 179] on div "Showing 1 to 9 of 9 entries" at bounding box center [68, 178] width 127 height 9
click at [106, 173] on div "ID Website Link Code Account Date Description Type Amount Balance Status Action…" at bounding box center [163, 48] width 326 height 251
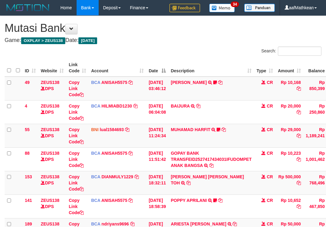
scroll to position [96, 0]
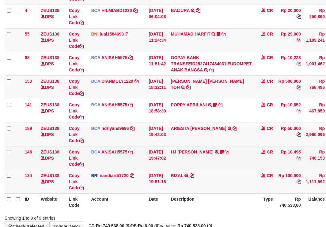
click at [221, 154] on td "HJ YUMI MUTIAH TRSF E-BANKING CR 0110/FTSCY/WS95031 10495.00HJ YUMI MUTIAH Bata…" at bounding box center [211, 158] width 86 height 24
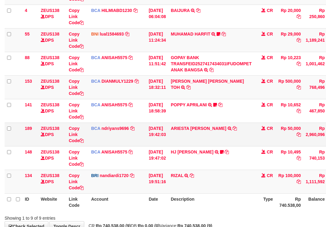
click at [224, 166] on tbody "49 ZEUS138 DPS Copy Link Code BCA ANISAH5575 DPS ANISAH mutasi_20251001_3827 | …" at bounding box center [188, 87] width 366 height 213
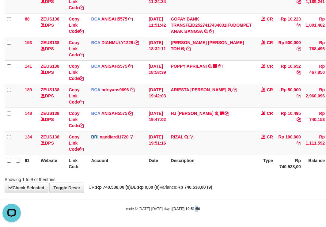
click at [188, 204] on body "Toggle navigation Home Bank Account List Load By Website Group [OXPLAY] ZEUS138…" at bounding box center [163, 46] width 326 height 361
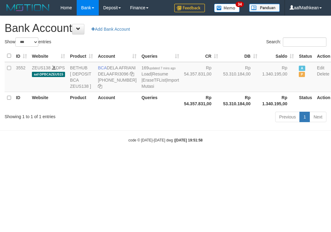
select select "***"
drag, startPoint x: 182, startPoint y: 135, endPoint x: 262, endPoint y: 103, distance: 86.5
click at [183, 124] on div "Previous 1 Next" at bounding box center [234, 117] width 184 height 13
select select "***"
drag, startPoint x: 240, startPoint y: 72, endPoint x: 259, endPoint y: 72, distance: 19.0
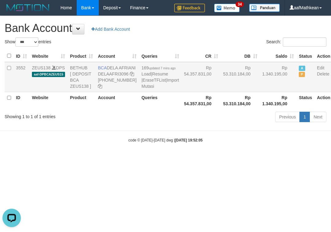
click at [260, 72] on td "Rp 1.340.195,00" at bounding box center [278, 77] width 37 height 30
copy td "1.340.195"
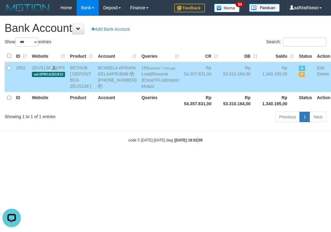
drag, startPoint x: 190, startPoint y: 160, endPoint x: 212, endPoint y: 161, distance: 22.1
click at [202, 158] on body "Toggle navigation Home Bank Account List Load By Website Group [OXPLAY] ZEUS138…" at bounding box center [165, 79] width 331 height 158
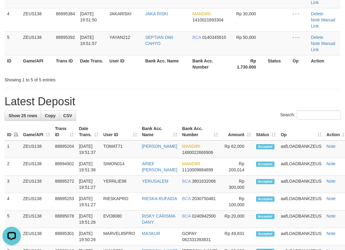
scroll to position [139, 0]
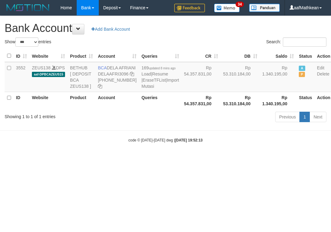
select select "***"
click at [152, 158] on body "Toggle navigation Home Bank Account List Load By Website Group [OXPLAY] ZEUS138…" at bounding box center [165, 79] width 331 height 158
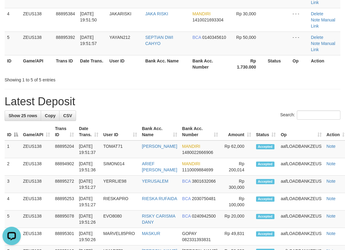
drag, startPoint x: 148, startPoint y: 71, endPoint x: 135, endPoint y: 79, distance: 15.4
click at [138, 78] on div "**********" at bounding box center [172, 248] width 345 height 742
click at [99, 57] on div "**********" at bounding box center [172, 248] width 345 height 742
click at [193, 65] on div "**********" at bounding box center [172, 248] width 345 height 742
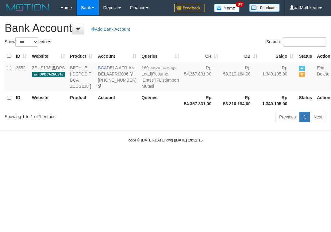
select select "***"
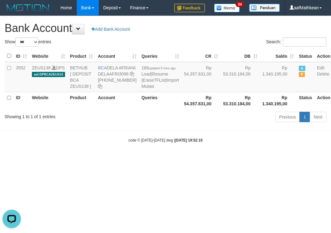
drag, startPoint x: 176, startPoint y: 56, endPoint x: 184, endPoint y: 179, distance: 123.2
click at [189, 155] on body "Toggle navigation Home Bank Account List Load By Website Group [OXPLAY] ZEUS138…" at bounding box center [165, 79] width 331 height 158
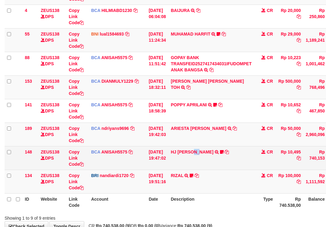
drag, startPoint x: 204, startPoint y: 163, endPoint x: 201, endPoint y: 162, distance: 3.6
click at [207, 163] on td "HJ YUMI MUTIAH TRSF E-BANKING CR 0110/FTSCY/WS95031 10495.00HJ YUMI MUTIAH Bata…" at bounding box center [211, 158] width 86 height 24
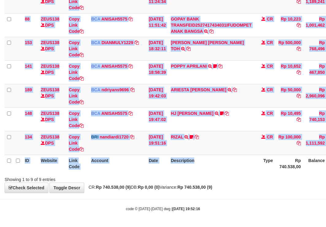
click at [326, 142] on html "Toggle navigation Home Bank Account List Load By Website Group [OXPLAY] ZEUS138…" at bounding box center [163, 46] width 326 height 361
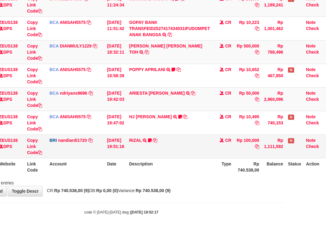
scroll to position [134, 42]
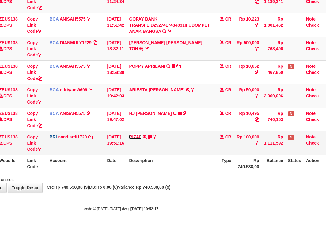
click at [139, 138] on link "RIZAL" at bounding box center [135, 137] width 13 height 5
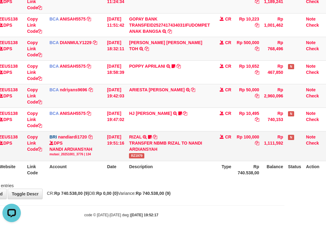
scroll to position [0, 0]
click at [137, 157] on span "RZ1979" at bounding box center [136, 155] width 15 height 5
copy span "RZ1979"
click at [119, 175] on th "Date" at bounding box center [115, 169] width 22 height 17
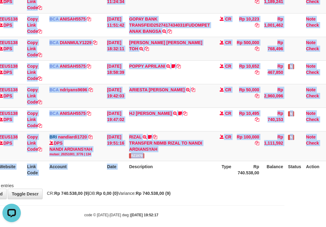
drag, startPoint x: 133, startPoint y: 177, endPoint x: 144, endPoint y: 176, distance: 11.1
click at [135, 177] on th "Description" at bounding box center [170, 169] width 86 height 17
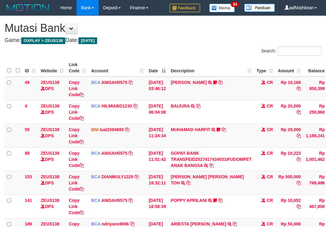
scroll to position [134, 42]
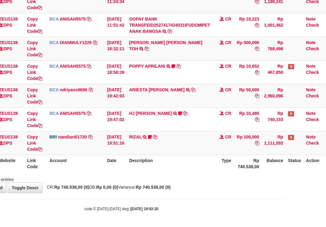
click at [184, 165] on th "Description" at bounding box center [170, 163] width 86 height 17
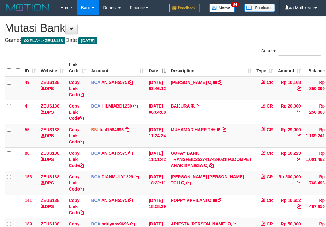
scroll to position [134, 42]
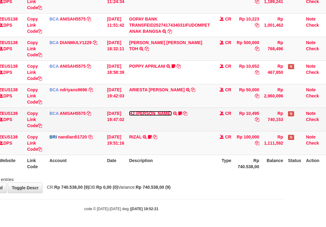
click at [151, 114] on link "HJ [PERSON_NAME]" at bounding box center [150, 113] width 43 height 5
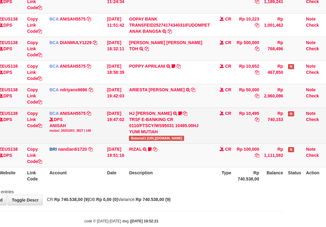
click at [144, 137] on span "Batavia21 [URL][DOMAIN_NAME]" at bounding box center [156, 138] width 55 height 5
copy span "Batavia21"
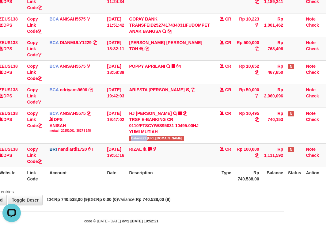
drag, startPoint x: 142, startPoint y: 194, endPoint x: 142, endPoint y: 191, distance: 3.7
click at [143, 194] on div "Showing 1 to 9 of 9 entries" at bounding box center [121, 190] width 326 height 9
click at [174, 184] on div "ID Website Link Code Account Date Description Type Amount Balance Status Action…" at bounding box center [121, 54] width 326 height 263
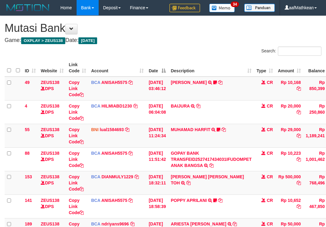
scroll to position [134, 42]
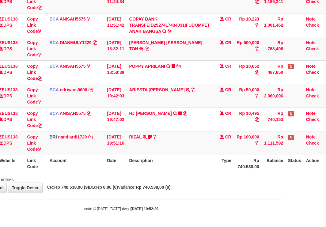
drag, startPoint x: 200, startPoint y: 191, endPoint x: 207, endPoint y: 198, distance: 9.8
click at [207, 196] on body "Toggle navigation Home Bank Account List Load By Website Group [OXPLAY] ZEUS138…" at bounding box center [121, 46] width 326 height 361
drag, startPoint x: 206, startPoint y: 195, endPoint x: 206, endPoint y: 183, distance: 12.0
click at [206, 184] on body "Toggle navigation Home Bank Account List Load By Website Group [OXPLAY] ZEUS138…" at bounding box center [121, 46] width 326 height 361
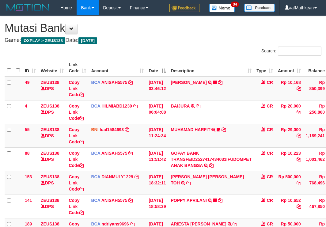
click at [188, 173] on div "ID Website Link Code Account Date Description Type Amount Balance Status Action…" at bounding box center [163, 182] width 326 height 251
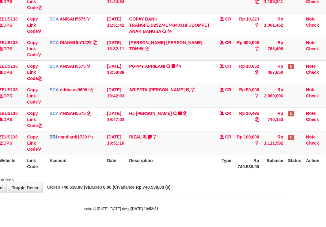
click at [198, 181] on div "Showing 1 to 9 of 9 entries" at bounding box center [121, 178] width 326 height 9
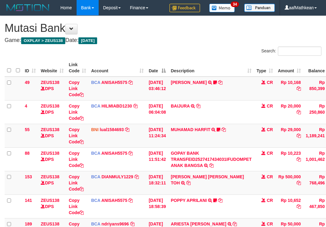
scroll to position [134, 42]
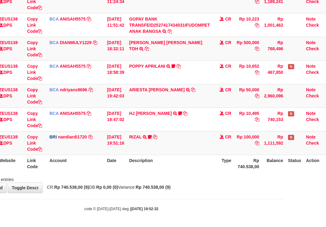
click at [208, 178] on div "Showing 1 to 9 of 9 entries" at bounding box center [121, 178] width 326 height 9
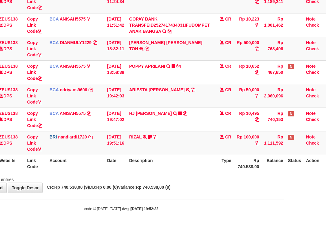
click at [214, 176] on div "Showing 1 to 9 of 9 entries" at bounding box center [121, 178] width 326 height 9
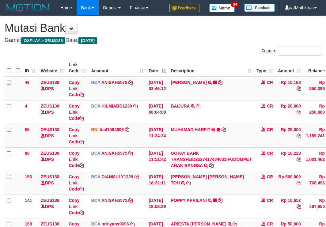
scroll to position [134, 42]
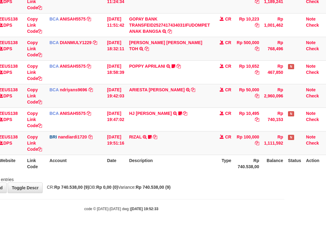
click at [185, 183] on div "**********" at bounding box center [121, 37] width 326 height 311
click at [150, 176] on div "Showing 1 to 9 of 9 entries" at bounding box center [121, 178] width 326 height 9
drag, startPoint x: 156, startPoint y: 177, endPoint x: 328, endPoint y: 188, distance: 172.2
click at [284, 188] on html "Toggle navigation Home Bank Account List Load By Website Group [OXPLAY] ZEUS138…" at bounding box center [121, 46] width 326 height 361
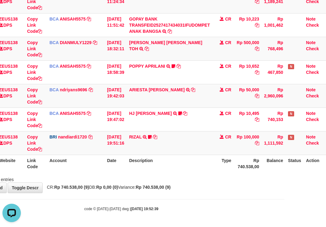
drag, startPoint x: 205, startPoint y: 156, endPoint x: 210, endPoint y: 158, distance: 5.1
click at [207, 157] on th "Description" at bounding box center [170, 163] width 86 height 17
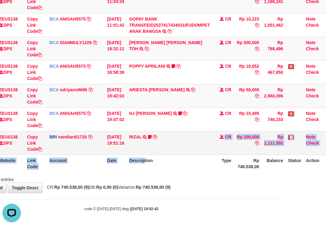
drag, startPoint x: 158, startPoint y: 152, endPoint x: 122, endPoint y: 154, distance: 36.5
click at [148, 155] on table "ID Website Link Code Account Date Description Type Amount Balance Status Action…" at bounding box center [146, 48] width 366 height 247
drag, startPoint x: 135, startPoint y: 148, endPoint x: 127, endPoint y: 146, distance: 7.7
click at [134, 148] on tr "134 ZEUS138 DPS Copy Link Code BRI nandiardi1720 DPS NANDI ARDIANSYAH mutasi_20…" at bounding box center [146, 143] width 366 height 24
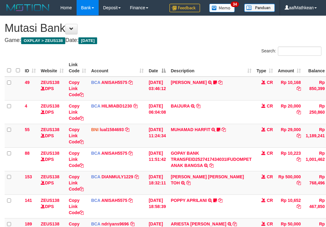
click at [182, 183] on div "**********" at bounding box center [163, 171] width 326 height 311
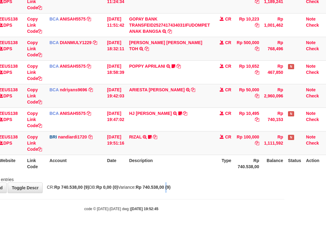
click at [188, 185] on div "**********" at bounding box center [121, 37] width 326 height 311
drag, startPoint x: 254, startPoint y: 198, endPoint x: 325, endPoint y: 198, distance: 71.4
click at [284, 198] on html "Toggle navigation Home Bank Account List Load By Website Group [OXPLAY] ZEUS138…" at bounding box center [121, 46] width 326 height 361
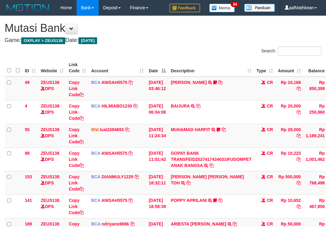
scroll to position [134, 42]
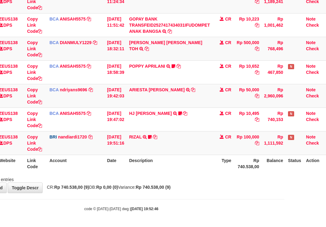
drag, startPoint x: 95, startPoint y: 180, endPoint x: 113, endPoint y: 184, distance: 18.2
click at [99, 183] on div "**********" at bounding box center [121, 37] width 326 height 311
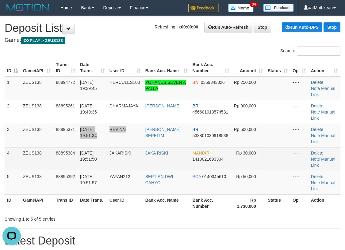
click at [148, 133] on tbody "1 ZEUS138 88894772 01/10/2025 19:39:45 HERCULES100 YOHANES SEVEN A PALLA BNI 03…" at bounding box center [173, 136] width 336 height 118
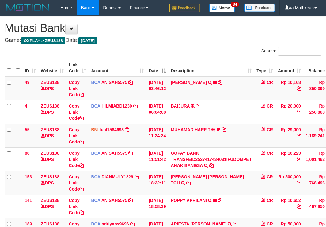
scroll to position [134, 42]
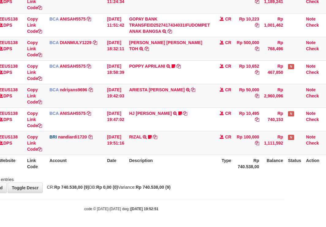
click at [139, 182] on div "Showing 1 to 9 of 9 entries" at bounding box center [121, 178] width 326 height 9
drag, startPoint x: 147, startPoint y: 176, endPoint x: 156, endPoint y: 173, distance: 9.3
click at [149, 175] on div "Showing 1 to 9 of 9 entries" at bounding box center [121, 178] width 326 height 9
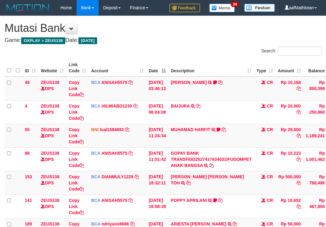
scroll to position [134, 42]
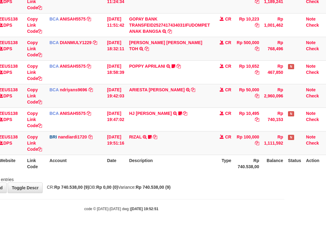
drag, startPoint x: 187, startPoint y: 183, endPoint x: 191, endPoint y: 183, distance: 4.0
click at [189, 184] on div "**********" at bounding box center [121, 37] width 326 height 311
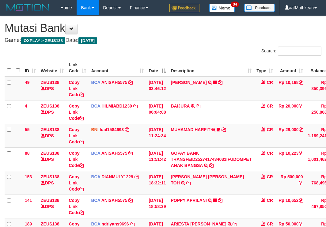
scroll to position [134, 42]
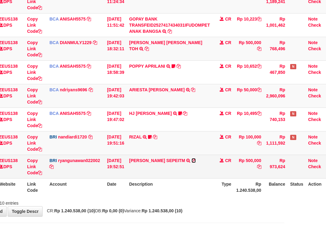
click at [191, 160] on icon at bounding box center [193, 160] width 4 height 4
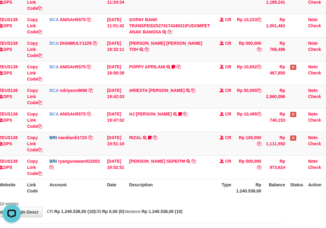
scroll to position [0, 0]
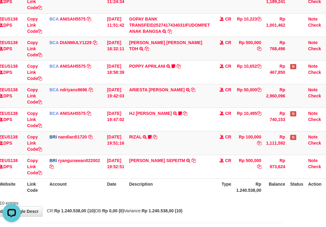
drag, startPoint x: 46, startPoint y: 224, endPoint x: 52, endPoint y: 231, distance: 9.1
click at [49, 227] on html "Toggle navigation Home Bank Account List Load By Website Group [OXPLAY] ZEUS138…" at bounding box center [121, 58] width 326 height 385
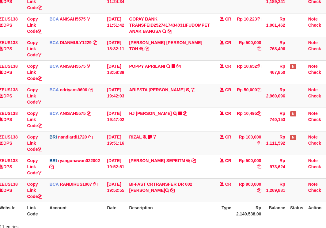
click at [108, 208] on th "Date" at bounding box center [115, 210] width 22 height 17
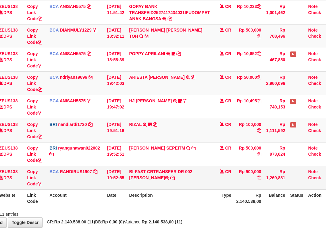
scroll to position [180, 42]
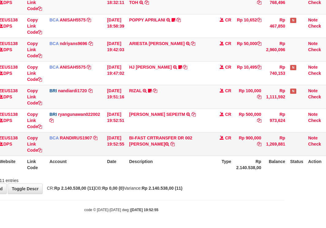
drag, startPoint x: 150, startPoint y: 146, endPoint x: 186, endPoint y: 147, distance: 35.9
click at [182, 148] on td "BI-FAST CRTRANSFER DR 002 DARMAWAN SUSANTO" at bounding box center [170, 144] width 86 height 24
copy td "[PERSON_NAME]"
click at [117, 182] on div "Showing 1 to 11 of 11 entries" at bounding box center [121, 179] width 326 height 9
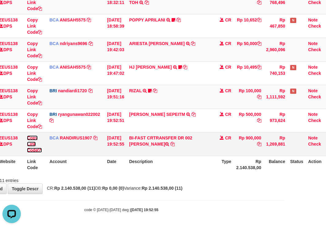
click at [32, 151] on link "Copy Link Code" at bounding box center [34, 143] width 15 height 17
drag, startPoint x: 196, startPoint y: 194, endPoint x: 330, endPoint y: 191, distance: 133.6
click at [236, 196] on body "Toggle navigation Home Bank Account List Load By Website Group [OXPLAY] ZEUS138…" at bounding box center [121, 24] width 326 height 408
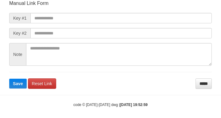
scroll to position [71, 0]
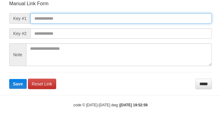
click at [93, 18] on input "text" at bounding box center [120, 18] width 181 height 10
paste input "**********"
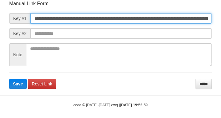
type input "**********"
click at [9, 79] on button "Save" at bounding box center [17, 84] width 17 height 10
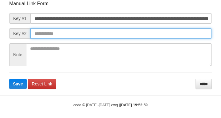
scroll to position [0, 0]
click at [153, 37] on input "text" at bounding box center [120, 33] width 181 height 10
click at [9, 79] on button "Save" at bounding box center [17, 84] width 17 height 10
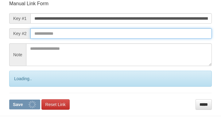
drag, startPoint x: 154, startPoint y: 37, endPoint x: 156, endPoint y: 33, distance: 4.0
click at [155, 36] on input "text" at bounding box center [120, 33] width 181 height 10
click at [9, 99] on button "Save" at bounding box center [24, 104] width 31 height 10
click at [156, 33] on input "text" at bounding box center [120, 33] width 181 height 10
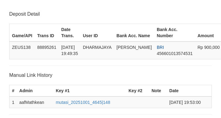
scroll to position [120, 0]
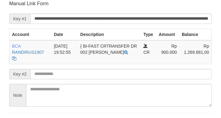
click at [85, 67] on form "**********" at bounding box center [110, 64] width 202 height 129
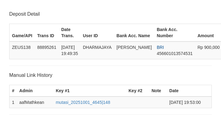
scroll to position [120, 0]
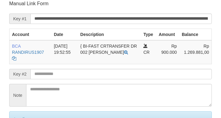
click at [65, 73] on input "text" at bounding box center [120, 74] width 181 height 10
click at [64, 73] on input "text" at bounding box center [120, 74] width 181 height 10
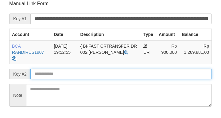
click at [66, 70] on input "text" at bounding box center [120, 74] width 181 height 10
drag, startPoint x: 67, startPoint y: 72, endPoint x: 63, endPoint y: 72, distance: 3.7
click at [68, 73] on input "text" at bounding box center [120, 74] width 181 height 10
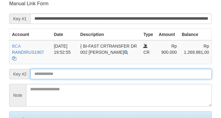
click at [64, 73] on form "**********" at bounding box center [110, 74] width 202 height 149
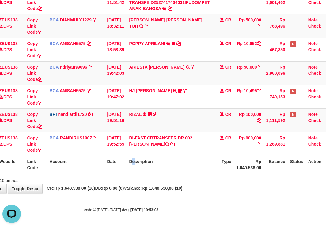
drag, startPoint x: 136, startPoint y: 167, endPoint x: 328, endPoint y: 151, distance: 192.2
click at [162, 173] on th "Description" at bounding box center [170, 164] width 86 height 17
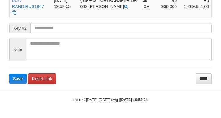
click at [57, 31] on input "text" at bounding box center [120, 28] width 181 height 10
click at [9, 74] on button "Save" at bounding box center [17, 79] width 17 height 10
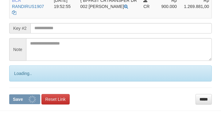
click at [60, 25] on input "text" at bounding box center [120, 28] width 181 height 10
click at [54, 28] on input "text" at bounding box center [120, 28] width 181 height 10
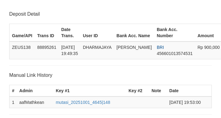
scroll to position [166, 0]
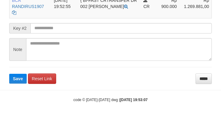
click at [9, 74] on button "Save" at bounding box center [17, 79] width 17 height 10
drag, startPoint x: 0, startPoint y: 0, endPoint x: 44, endPoint y: 28, distance: 52.0
click at [41, 28] on input "text" at bounding box center [120, 28] width 181 height 10
click at [44, 28] on input "text" at bounding box center [120, 28] width 181 height 10
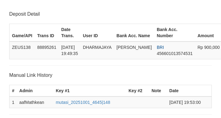
scroll to position [166, 0]
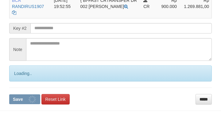
click at [51, 28] on input "text" at bounding box center [120, 28] width 181 height 10
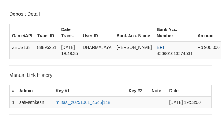
scroll to position [166, 0]
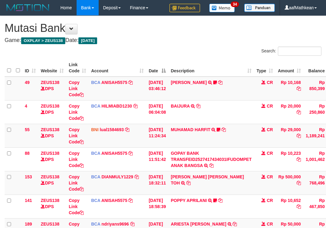
scroll to position [133, 42]
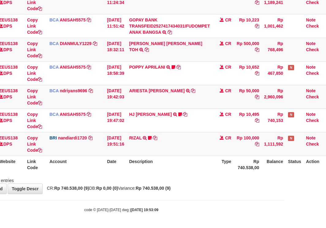
click at [235, 182] on div "Showing 1 to 9 of 9 entries" at bounding box center [121, 179] width 326 height 9
click at [120, 184] on div "**********" at bounding box center [121, 38] width 326 height 311
click at [201, 176] on div "Showing 1 to 9 of 9 entries" at bounding box center [121, 179] width 326 height 9
click at [199, 178] on div "Showing 1 to 9 of 9 entries" at bounding box center [121, 179] width 326 height 9
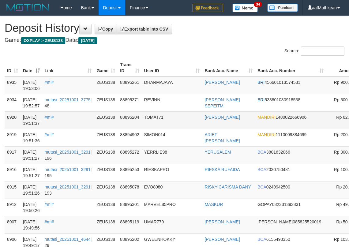
drag, startPoint x: 370, startPoint y: 123, endPoint x: 342, endPoint y: 122, distance: 27.6
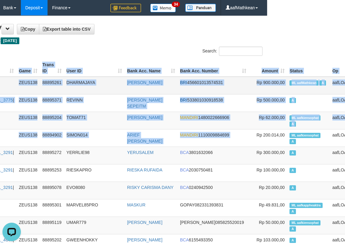
click at [287, 79] on td "ML aafMathkean A" at bounding box center [308, 86] width 43 height 18
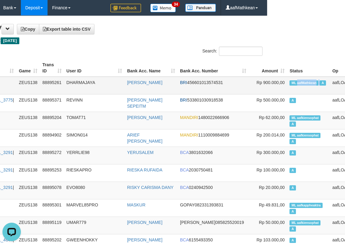
click at [287, 79] on td "ML aafMathkean A" at bounding box center [308, 86] width 43 height 18
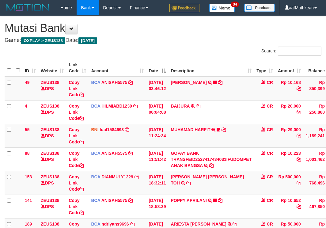
scroll to position [133, 42]
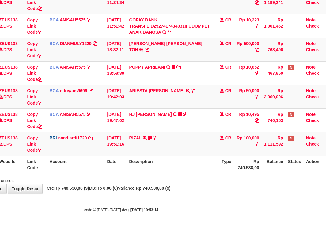
drag, startPoint x: 0, startPoint y: 0, endPoint x: 328, endPoint y: 159, distance: 364.2
click at [236, 170] on div "Search: ID Website Link Code Account Date Description Type Amount Balance Statu…" at bounding box center [121, 48] width 317 height 270
drag, startPoint x: 75, startPoint y: 157, endPoint x: 134, endPoint y: 201, distance: 73.0
click at [89, 170] on th "Account" at bounding box center [76, 164] width 58 height 17
drag, startPoint x: 164, startPoint y: 200, endPoint x: 252, endPoint y: 198, distance: 88.0
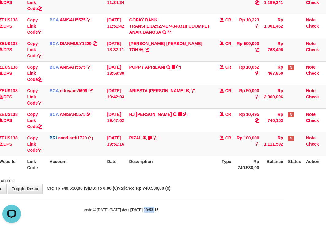
click at [189, 199] on body "Toggle navigation Home Bank Account List Load By Website Group [OXPLAY] ZEUS138…" at bounding box center [121, 47] width 326 height 361
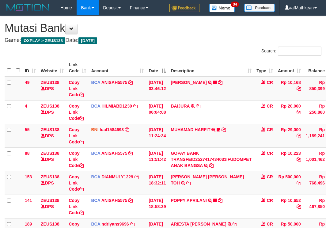
scroll to position [133, 42]
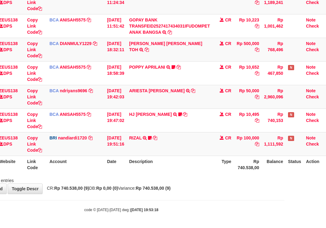
click at [105, 185] on div "**********" at bounding box center [121, 38] width 326 height 311
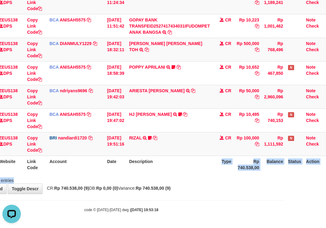
click at [171, 180] on div "Search: ID Website Link Code Account Date Description Type Amount Balance Statu…" at bounding box center [121, 48] width 317 height 270
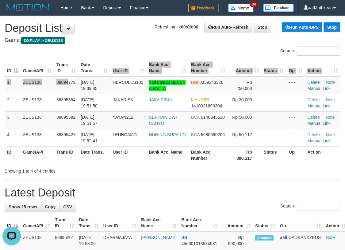
click at [113, 67] on table "ID Game/API Trans ID Date Trans. User ID Bank Acc. Name Bank Acc. Number Amount…" at bounding box center [173, 111] width 336 height 105
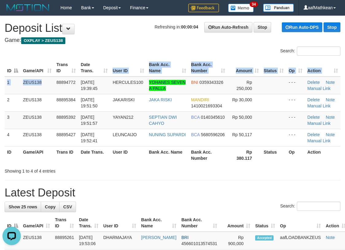
click at [105, 73] on table "ID Game/API Trans ID Date Trans. User ID Bank Acc. Name Bank Acc. Number Amount…" at bounding box center [173, 111] width 336 height 105
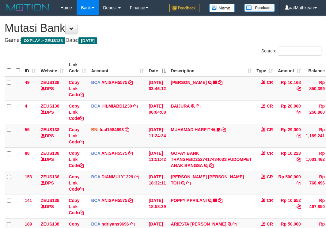
scroll to position [133, 42]
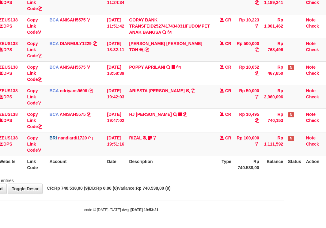
click at [146, 184] on div "**********" at bounding box center [121, 38] width 326 height 311
drag, startPoint x: 149, startPoint y: 191, endPoint x: 152, endPoint y: 187, distance: 5.5
click at [149, 192] on div "**********" at bounding box center [121, 38] width 326 height 311
drag, startPoint x: 123, startPoint y: 197, endPoint x: 136, endPoint y: 194, distance: 13.7
click at [124, 196] on body "Toggle navigation Home Bank Account List Load By Website Group [OXPLAY] ZEUS138…" at bounding box center [121, 47] width 326 height 361
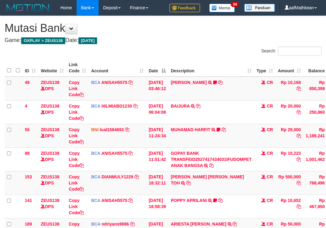
scroll to position [133, 42]
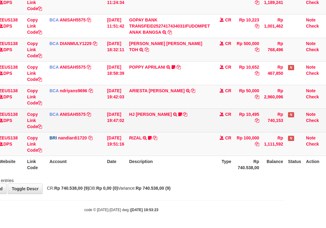
click at [133, 119] on td "HJ YUMI MUTIAH TRSF E-BANKING CR 0110/FTSCY/WS95031 10495.00HJ YUMI MUTIAH Bata…" at bounding box center [170, 120] width 86 height 24
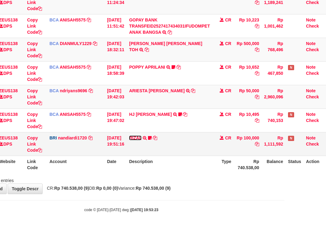
click at [135, 136] on link "RIZAL" at bounding box center [135, 137] width 13 height 5
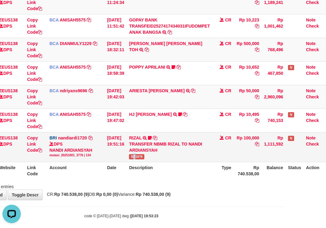
scroll to position [0, 0]
click at [139, 156] on span "RZ1979" at bounding box center [136, 156] width 15 height 5
copy span "Z"
click at [142, 156] on span "RZ1979" at bounding box center [136, 156] width 15 height 5
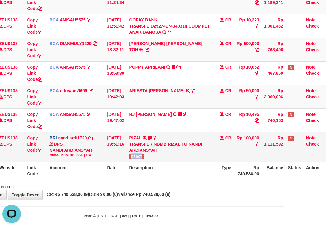
click at [142, 156] on span "RZ1979" at bounding box center [136, 156] width 15 height 5
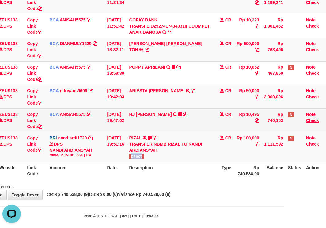
copy span "RZ1979"
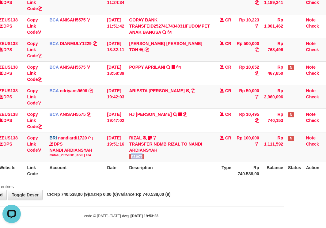
click at [111, 204] on body "Toggle navigation Home Bank Account List Load By Website Group [OXPLAY] ZEUS138…" at bounding box center [121, 50] width 326 height 367
click at [121, 208] on body "Toggle navigation Home Bank Account List Load By Website Group [OXPLAY] ZEUS138…" at bounding box center [121, 50] width 326 height 367
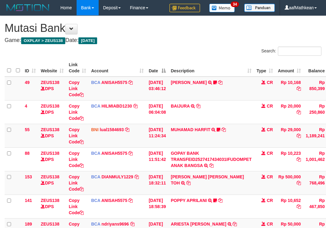
scroll to position [133, 42]
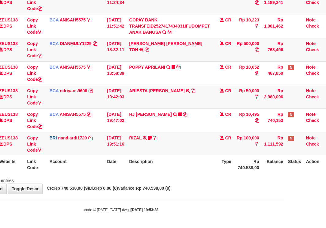
drag, startPoint x: 260, startPoint y: 207, endPoint x: 327, endPoint y: 239, distance: 74.4
click at [284, 228] on html "Toggle navigation Home Bank Account List Load By Website Group [OXPLAY] ZEUS138…" at bounding box center [121, 47] width 326 height 361
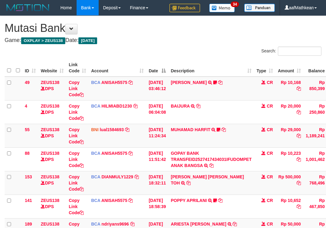
scroll to position [133, 42]
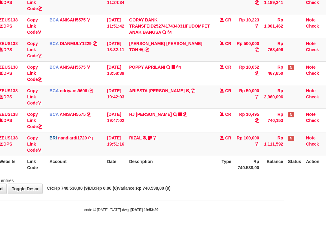
drag, startPoint x: 156, startPoint y: 175, endPoint x: 157, endPoint y: 177, distance: 3.2
click at [156, 176] on div "Showing 1 to 9 of 9 entries" at bounding box center [121, 179] width 326 height 9
click at [179, 185] on div "**********" at bounding box center [121, 38] width 326 height 311
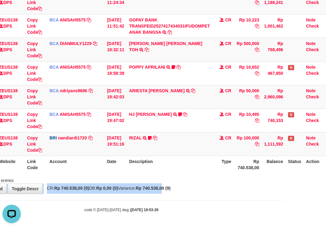
click at [228, 169] on th "Type" at bounding box center [222, 164] width 21 height 17
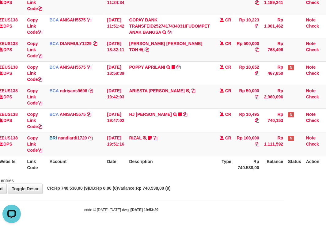
click at [215, 178] on div "Showing 1 to 9 of 9 entries" at bounding box center [121, 179] width 326 height 9
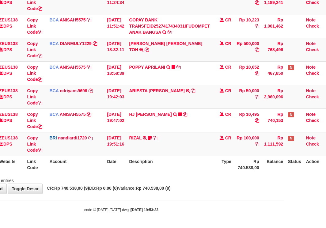
drag, startPoint x: 200, startPoint y: 157, endPoint x: 205, endPoint y: 162, distance: 6.9
click at [201, 158] on table "ID Website Link Code Account Date Description Type Amount Balance Status Action…" at bounding box center [146, 49] width 366 height 247
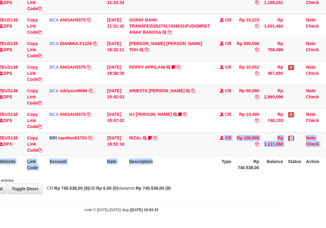
drag, startPoint x: 161, startPoint y: 198, endPoint x: 167, endPoint y: 196, distance: 6.3
click at [162, 198] on body "Toggle navigation Home Bank Account List Load By Website Group [OXPLAY] ZEUS138…" at bounding box center [121, 47] width 326 height 361
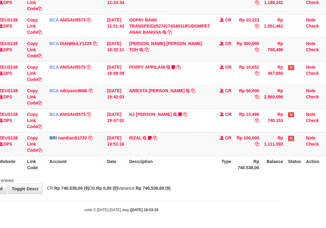
click at [164, 198] on body "Toggle navigation Home Bank Account List Load By Website Group [OXPLAY] ZEUS138…" at bounding box center [121, 47] width 326 height 361
drag, startPoint x: 178, startPoint y: 197, endPoint x: 193, endPoint y: 199, distance: 15.2
click at [191, 199] on body "Toggle navigation Home Bank Account List Load By Website Group [OXPLAY] ZEUS138…" at bounding box center [121, 47] width 326 height 361
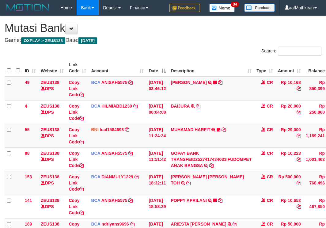
scroll to position [133, 42]
click at [326, 228] on html "Toggle navigation Home Bank Account List Load By Website Group [OXPLAY] ZEUS138…" at bounding box center [163, 180] width 326 height 361
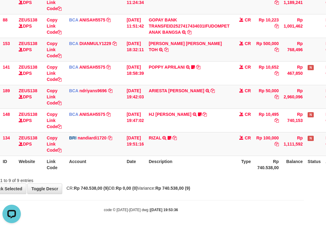
drag, startPoint x: 194, startPoint y: 173, endPoint x: 187, endPoint y: 165, distance: 10.5
click at [195, 173] on div "ID Website Link Code Account Date Description Type Amount Balance Status Action…" at bounding box center [141, 49] width 326 height 251
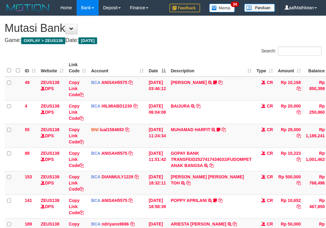
scroll to position [133, 22]
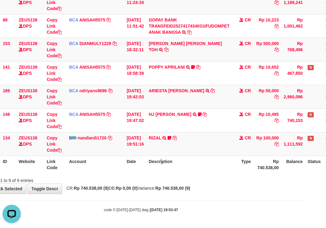
click at [166, 164] on th "Description" at bounding box center [189, 164] width 86 height 17
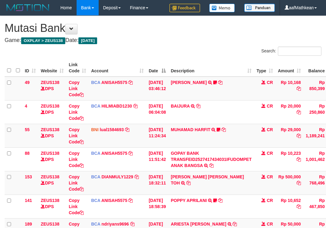
scroll to position [133, 22]
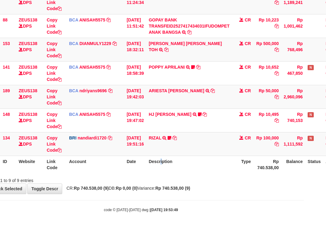
click at [165, 164] on th "Description" at bounding box center [189, 164] width 86 height 17
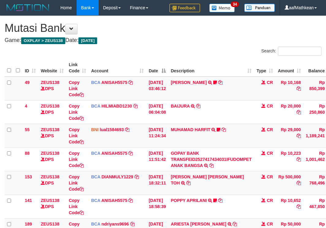
scroll to position [133, 22]
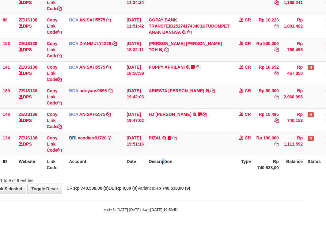
click at [168, 170] on th "Description" at bounding box center [189, 164] width 86 height 17
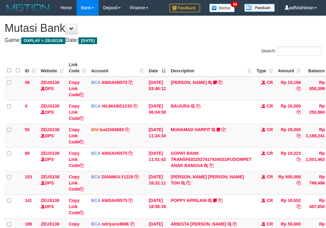
scroll to position [133, 22]
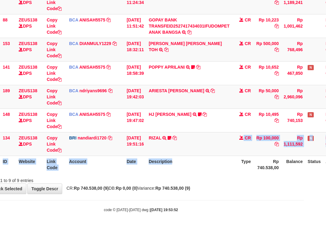
click at [204, 160] on table "ID Website Link Code Account Date Description Type Amount Balance Status Action…" at bounding box center [166, 49] width 366 height 247
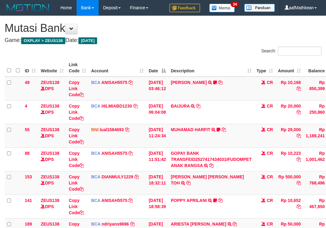
scroll to position [133, 22]
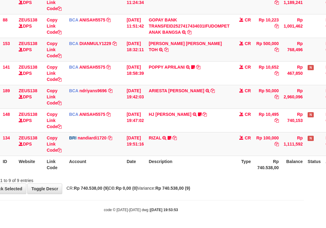
click at [205, 165] on th "Description" at bounding box center [189, 164] width 86 height 17
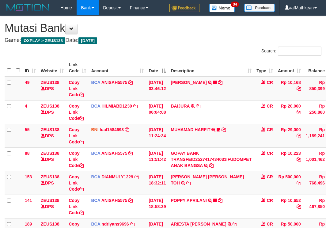
scroll to position [133, 22]
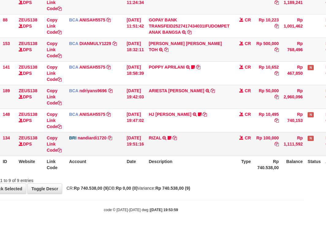
click at [216, 153] on td "RIZAL TRANSFER NBMB RIZAL TO NANDI ARDIANSYAH RZ1979" at bounding box center [189, 144] width 86 height 24
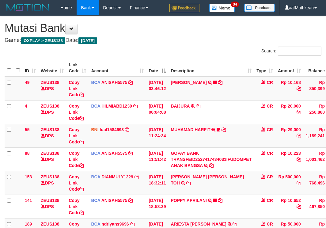
scroll to position [133, 22]
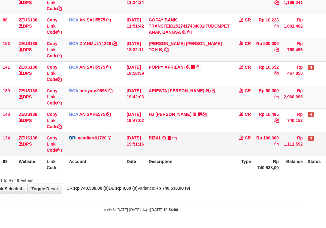
click at [215, 151] on td "RIZAL TRANSFER NBMB RIZAL TO NANDI ARDIANSYAH RZ1979" at bounding box center [189, 144] width 86 height 24
click at [214, 151] on td "RIZAL TRANSFER NBMB RIZAL TO NANDI ARDIANSYAH RZ1979" at bounding box center [189, 144] width 86 height 24
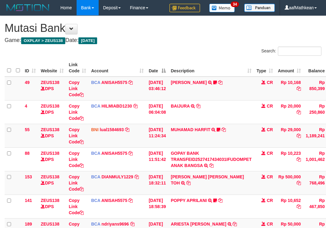
scroll to position [133, 22]
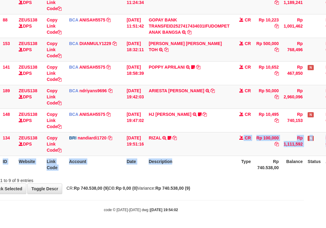
click at [209, 157] on table "ID Website Link Code Account Date Description Type Amount Balance Status Action…" at bounding box center [166, 49] width 366 height 247
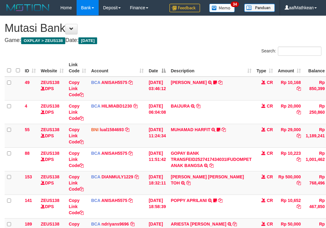
scroll to position [133, 22]
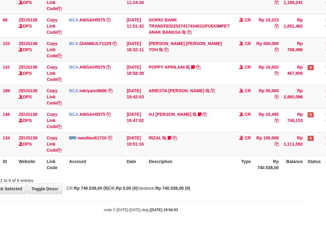
click at [208, 165] on th "Description" at bounding box center [189, 164] width 86 height 17
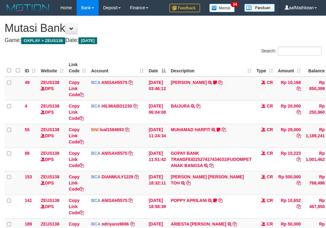
scroll to position [133, 22]
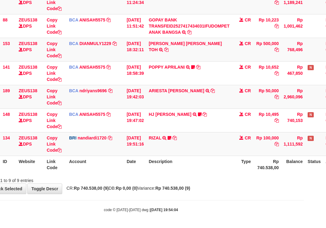
click at [208, 169] on th "Description" at bounding box center [189, 164] width 86 height 17
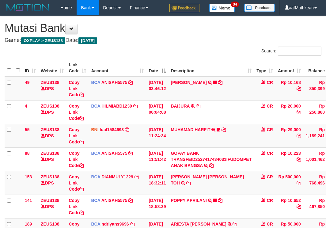
scroll to position [133, 22]
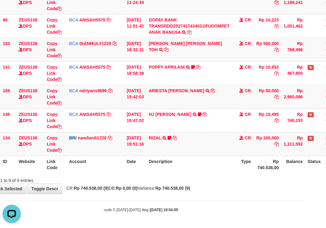
click at [217, 164] on th "Description" at bounding box center [189, 164] width 86 height 17
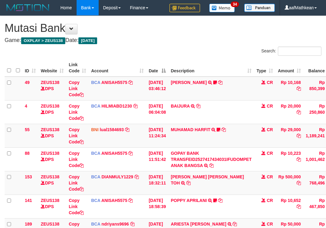
scroll to position [133, 22]
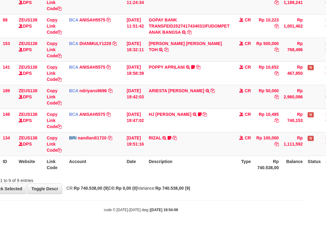
drag, startPoint x: 0, startPoint y: 0, endPoint x: 213, endPoint y: 164, distance: 268.8
click at [214, 164] on th "Description" at bounding box center [189, 164] width 86 height 17
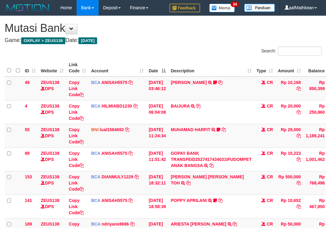
scroll to position [133, 22]
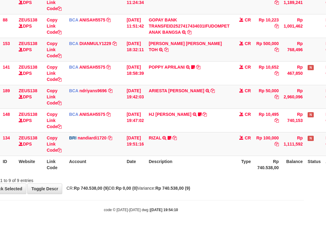
drag, startPoint x: 0, startPoint y: 0, endPoint x: 213, endPoint y: 165, distance: 269.1
click at [213, 165] on th "Description" at bounding box center [189, 164] width 86 height 17
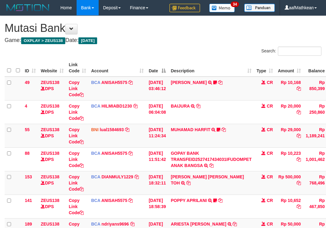
scroll to position [133, 22]
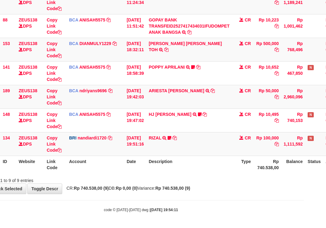
click at [212, 165] on th "Description" at bounding box center [189, 164] width 86 height 17
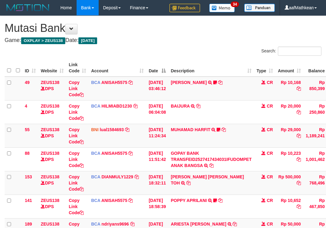
scroll to position [133, 22]
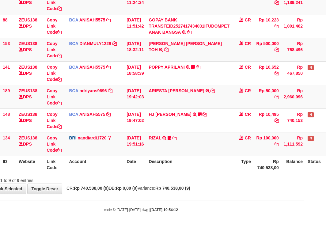
click at [211, 165] on th "Description" at bounding box center [189, 164] width 86 height 17
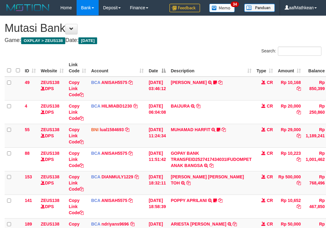
scroll to position [133, 22]
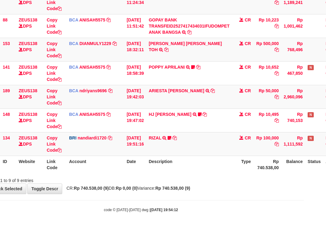
click at [211, 165] on th "Description" at bounding box center [189, 164] width 86 height 17
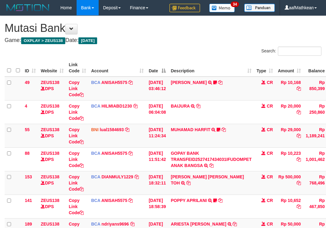
scroll to position [133, 22]
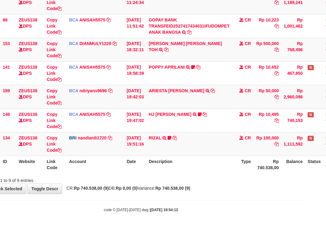
click at [212, 165] on th "Description" at bounding box center [189, 164] width 86 height 17
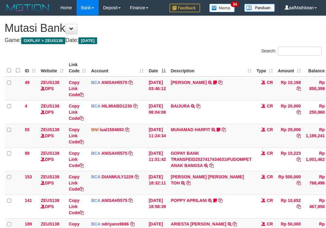
scroll to position [133, 22]
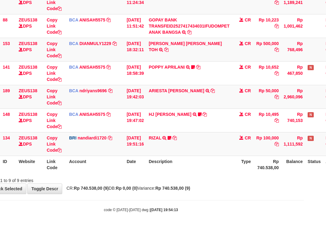
click at [212, 165] on th "Description" at bounding box center [189, 164] width 86 height 17
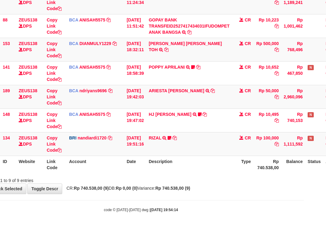
drag, startPoint x: 198, startPoint y: 157, endPoint x: 358, endPoint y: 143, distance: 161.2
click at [199, 159] on th "Description" at bounding box center [189, 164] width 86 height 17
click at [304, 143] on html "Toggle navigation Home Bank Account List Load By Website Group [OXPLAY] ZEUS138…" at bounding box center [141, 47] width 326 height 361
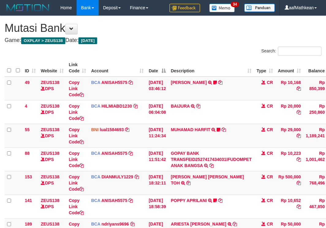
scroll to position [133, 22]
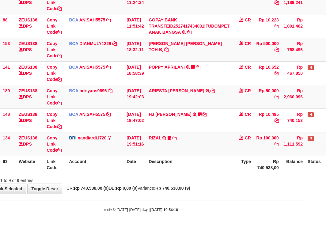
drag, startPoint x: 156, startPoint y: 155, endPoint x: 163, endPoint y: 159, distance: 8.0
click at [156, 155] on td "RIZAL TRANSFER NBMB RIZAL TO NANDI ARDIANSYAH RZ1979" at bounding box center [189, 144] width 86 height 24
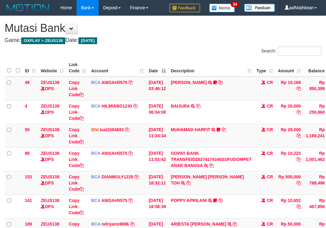
scroll to position [133, 22]
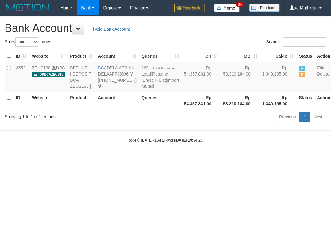
select select "***"
click at [141, 78] on link "Import Mutasi" at bounding box center [159, 83] width 37 height 11
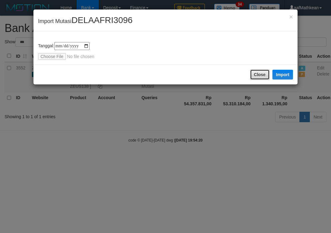
click at [257, 73] on button "Close" at bounding box center [260, 74] width 20 height 10
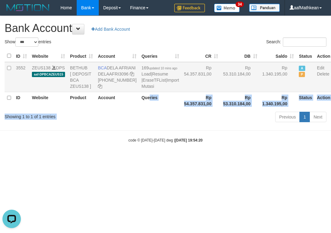
drag, startPoint x: 159, startPoint y: 134, endPoint x: 116, endPoint y: 76, distance: 71.6
click at [121, 81] on div "Show ** ** ** *** *** entries Search: ID Website Product Account Queries CR DB …" at bounding box center [165, 80] width 321 height 87
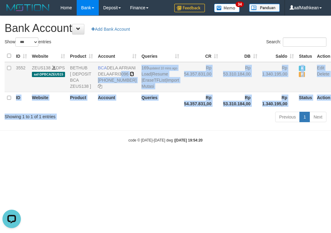
click at [130, 76] on icon at bounding box center [132, 74] width 4 height 4
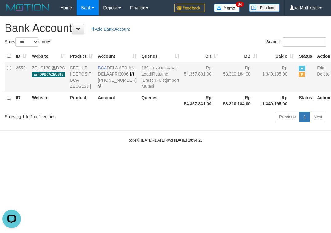
drag, startPoint x: 100, startPoint y: 85, endPoint x: 101, endPoint y: 97, distance: 11.4
click at [130, 76] on icon at bounding box center [132, 74] width 4 height 4
drag, startPoint x: 112, startPoint y: 156, endPoint x: 100, endPoint y: 93, distance: 63.9
click at [107, 110] on body "Toggle navigation Home Bank Account List Load By Website Group [OXPLAY] ZEUS138…" at bounding box center [165, 79] width 331 height 158
select select "***"
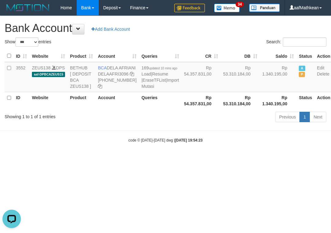
drag, startPoint x: 177, startPoint y: 170, endPoint x: 179, endPoint y: 175, distance: 5.1
click at [179, 158] on body "Toggle navigation Home Bank Account List Load By Website Group [OXPLAY] ZEUS138…" at bounding box center [165, 79] width 331 height 158
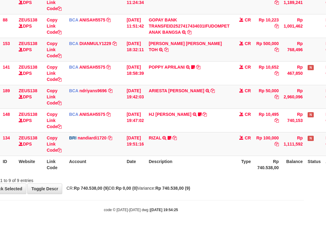
click at [181, 166] on th "Description" at bounding box center [189, 164] width 86 height 17
click at [183, 165] on th "Description" at bounding box center [189, 164] width 86 height 17
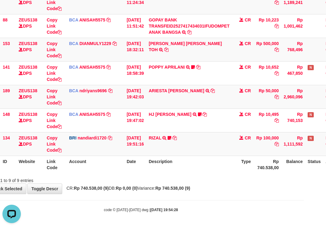
click at [184, 161] on table "ID Website Link Code Account Date Description Type Amount Balance Status Action…" at bounding box center [166, 49] width 366 height 247
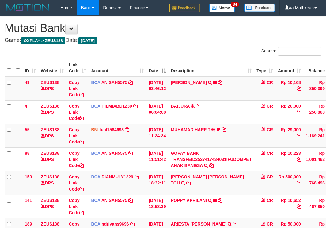
scroll to position [133, 22]
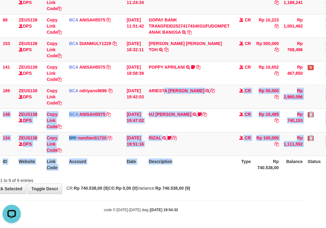
drag, startPoint x: 177, startPoint y: 106, endPoint x: 209, endPoint y: 207, distance: 106.3
click at [207, 204] on body "Toggle navigation Home Bank Account List Load By Website Group [OXPLAY] ZEUS138…" at bounding box center [141, 47] width 326 height 361
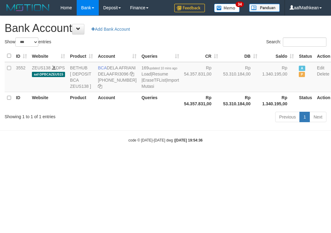
select select "***"
click at [151, 143] on div "code © 2012-2018 dwg | 2025/10/01 19:54:36" at bounding box center [165, 140] width 331 height 6
click at [153, 143] on div "code © 2012-2018 dwg | 2025/10/01 19:54:36" at bounding box center [165, 140] width 331 height 6
drag, startPoint x: 161, startPoint y: 150, endPoint x: 326, endPoint y: 136, distance: 165.4
click at [262, 143] on body "Toggle navigation Home Bank Account List Load By Website Group [OXPLAY] ZEUS138…" at bounding box center [165, 79] width 331 height 158
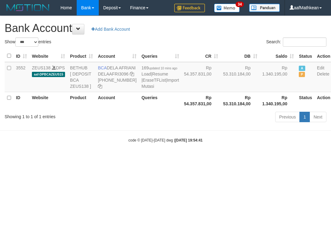
select select "***"
click at [218, 143] on div "code © [DATE]-[DATE] dwg | [DATE] 19:54:41" at bounding box center [165, 140] width 331 height 6
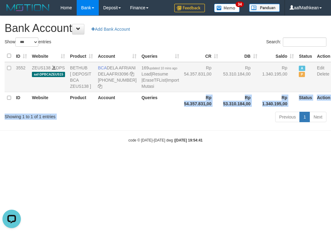
drag, startPoint x: 163, startPoint y: 133, endPoint x: 151, endPoint y: 87, distance: 47.1
click at [154, 94] on table "ID Website Product Account Queries CR DB Saldo Status Action 3552 ZEUS138 DPS a…" at bounding box center [169, 79] width 328 height 59
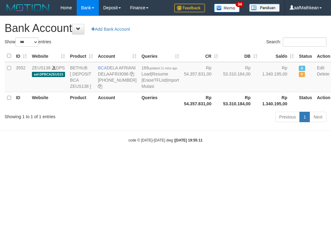
select select "***"
click at [160, 158] on html "Toggle navigation Home Bank Account List Load By Website Group [OXPLAY] ZEUS138…" at bounding box center [165, 79] width 331 height 158
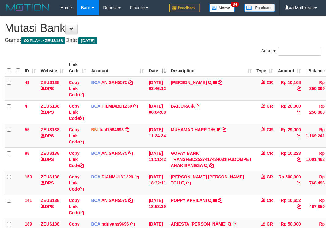
scroll to position [133, 22]
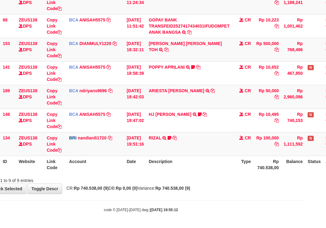
click at [218, 195] on body "Toggle navigation Home Bank Account List Load By Website Group [OXPLAY] ZEUS138…" at bounding box center [141, 47] width 326 height 361
click at [243, 158] on th "Type" at bounding box center [242, 164] width 21 height 17
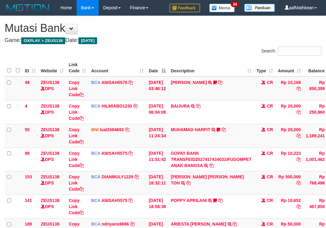
scroll to position [133, 22]
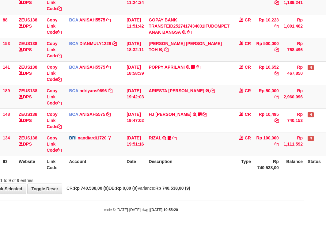
click at [232, 158] on th "Description" at bounding box center [189, 164] width 86 height 17
